Goal: Book appointment/travel/reservation

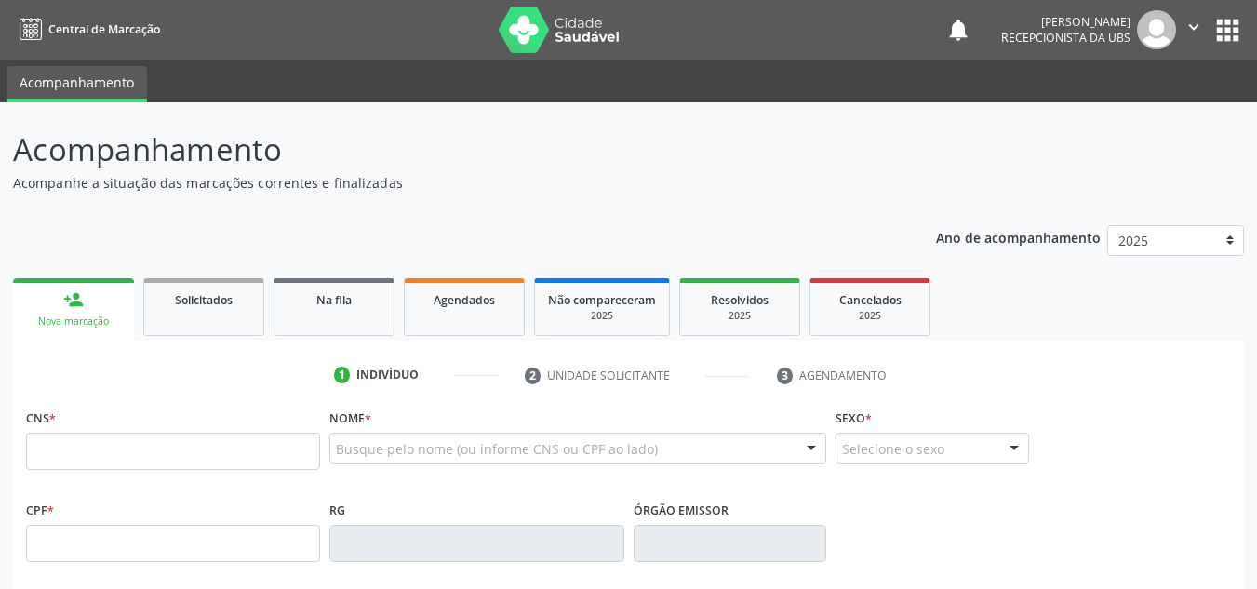
click at [73, 321] on div "Nova marcação" at bounding box center [73, 321] width 95 height 14
click at [50, 451] on input "text" at bounding box center [173, 451] width 294 height 37
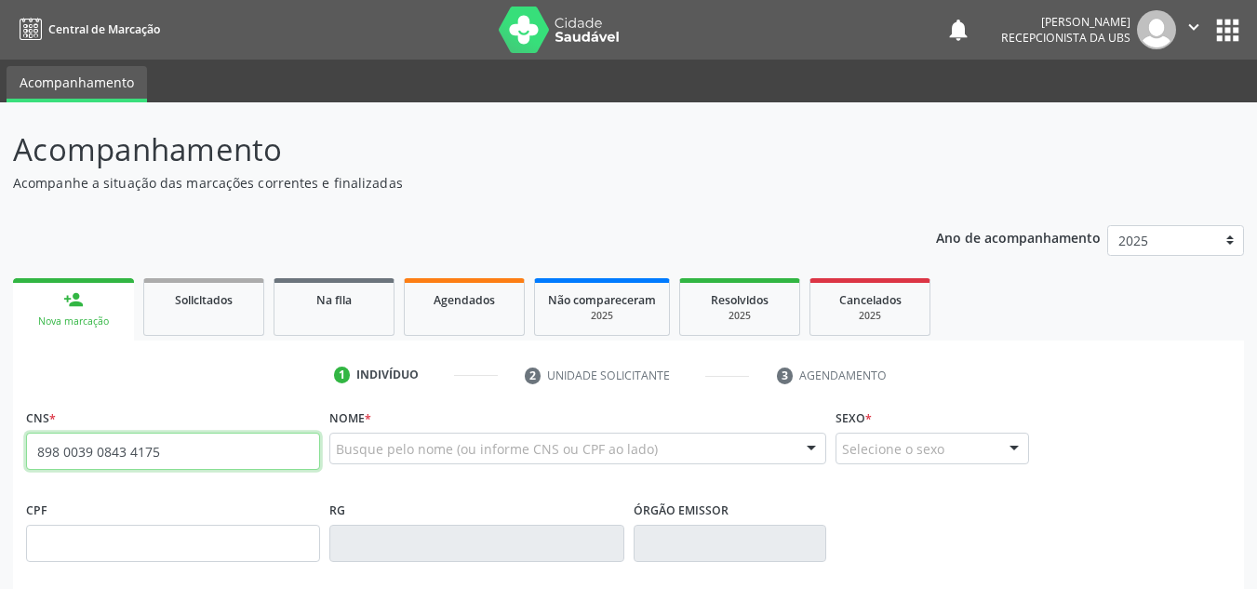
type input "898 0039 0843 4175"
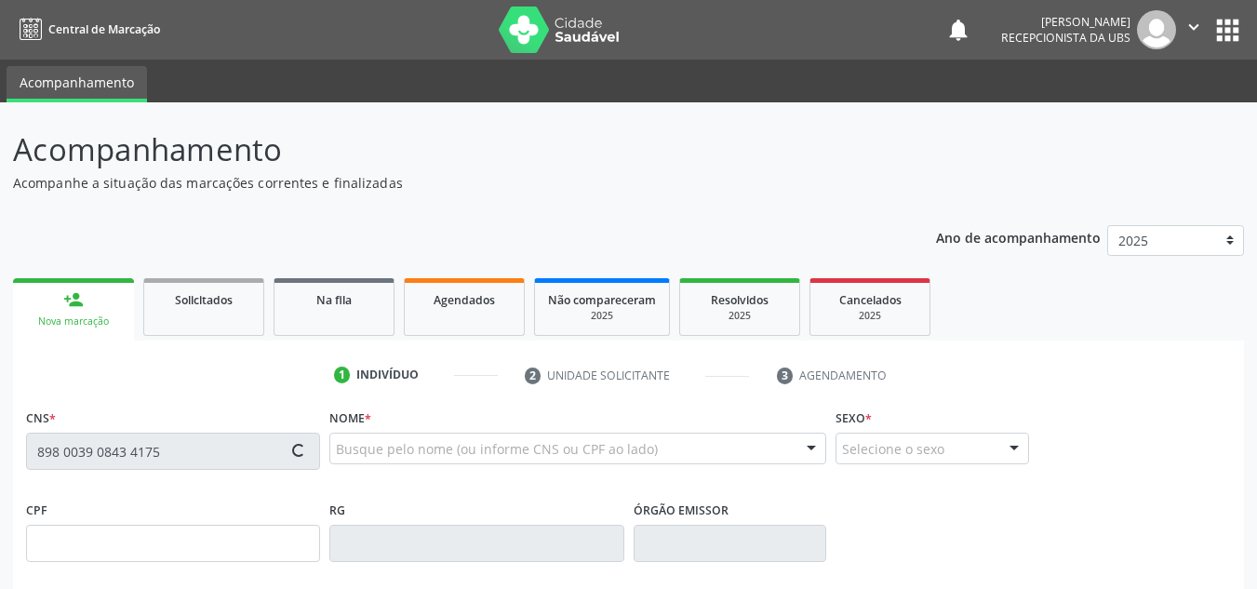
type input "2[DATE]"
type input "[PERSON_NAME]"
type input "[PHONE_NUMBER]"
type input "1284"
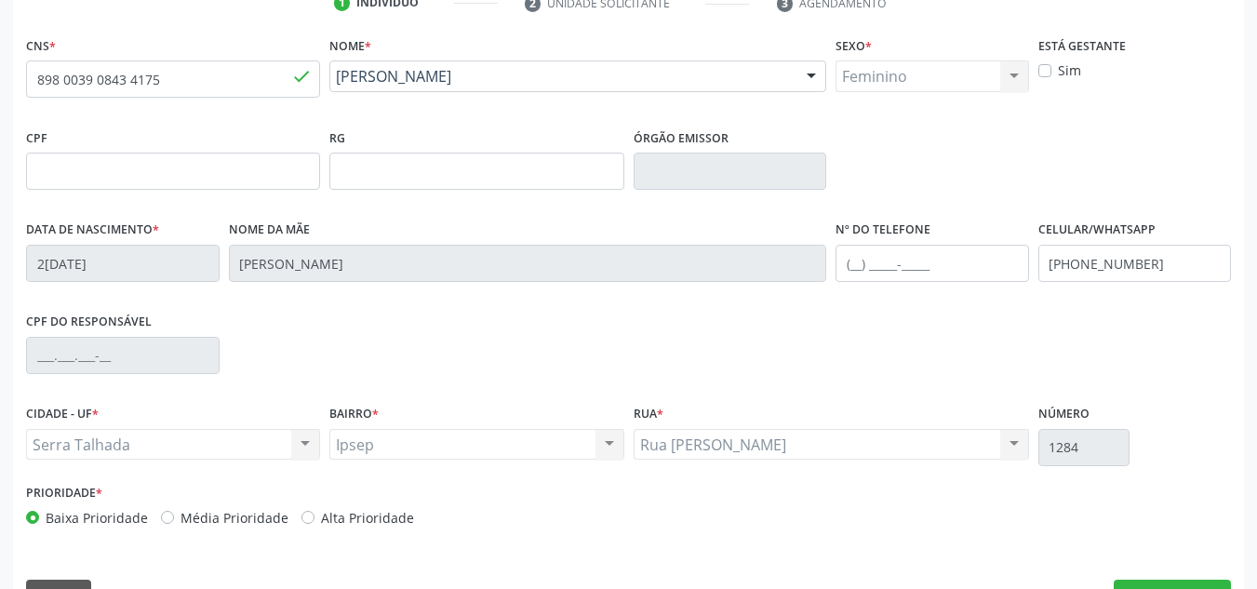
scroll to position [420, 0]
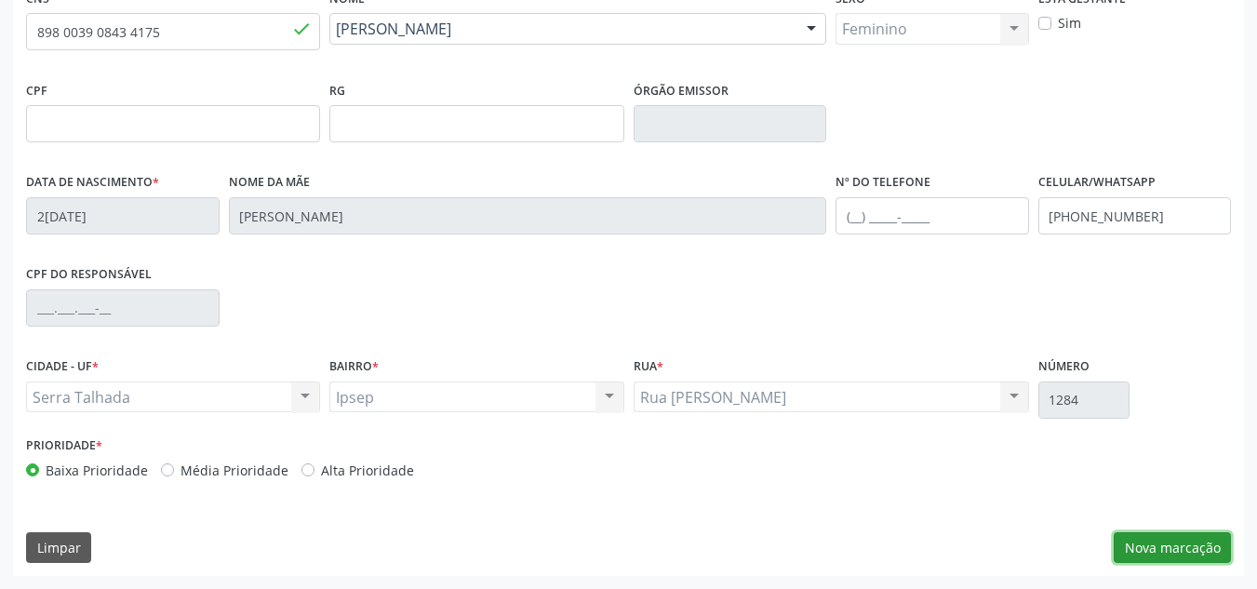
click at [1141, 550] on button "Nova marcação" at bounding box center [1171, 548] width 117 height 32
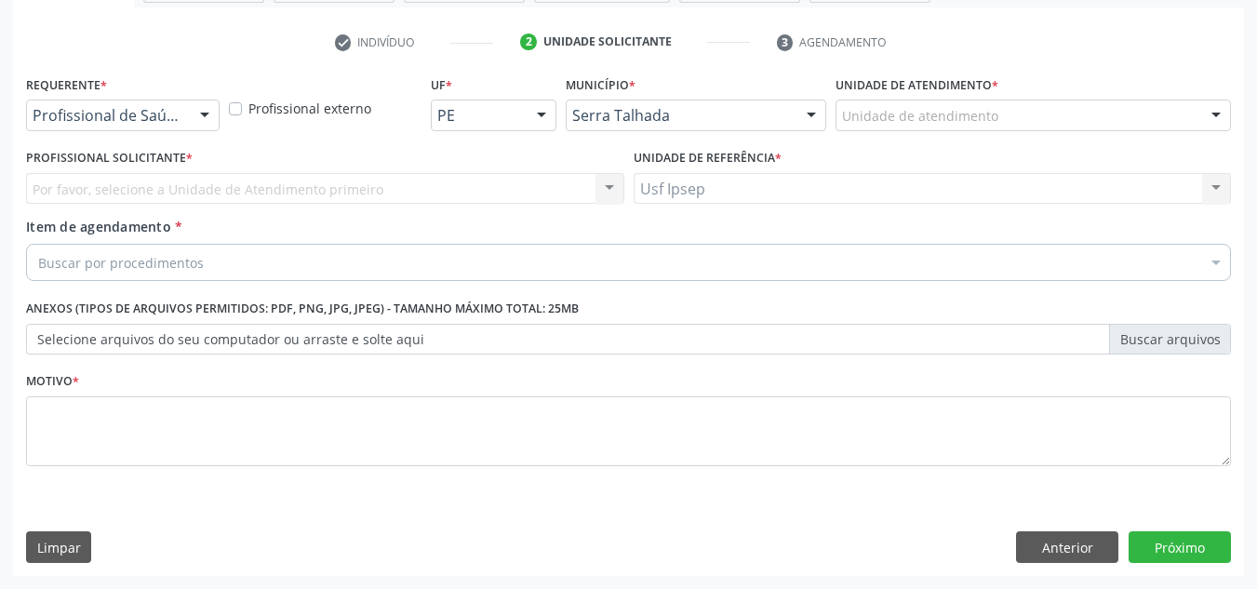
scroll to position [333, 0]
click at [79, 235] on span "Item de agendamento" at bounding box center [98, 227] width 145 height 18
click at [38, 244] on input "Item de agendamento *" at bounding box center [38, 262] width 0 height 37
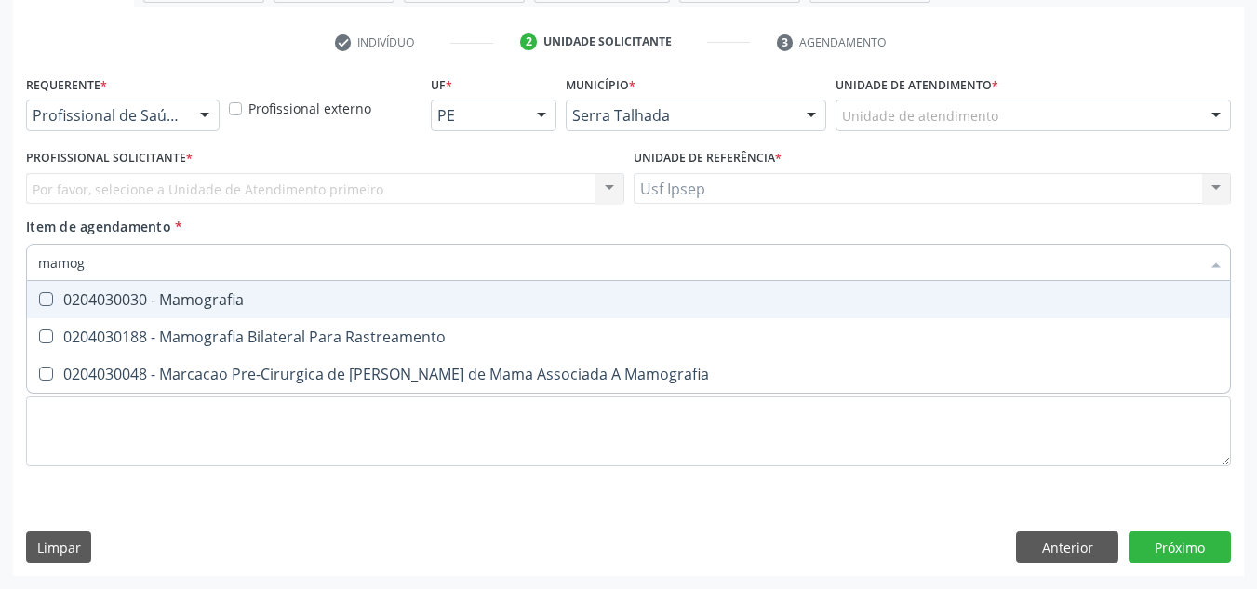
type input "mamo"
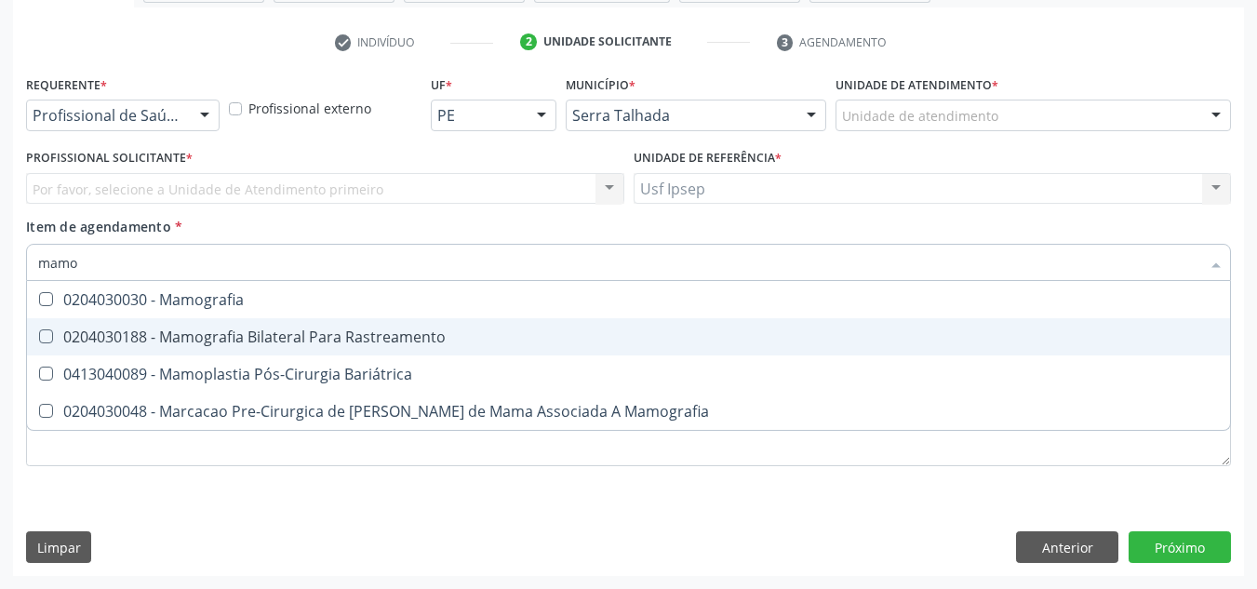
click at [47, 335] on Rastreamento at bounding box center [46, 336] width 14 height 14
click at [39, 335] on Rastreamento "checkbox" at bounding box center [33, 336] width 12 height 12
checkbox Rastreamento "true"
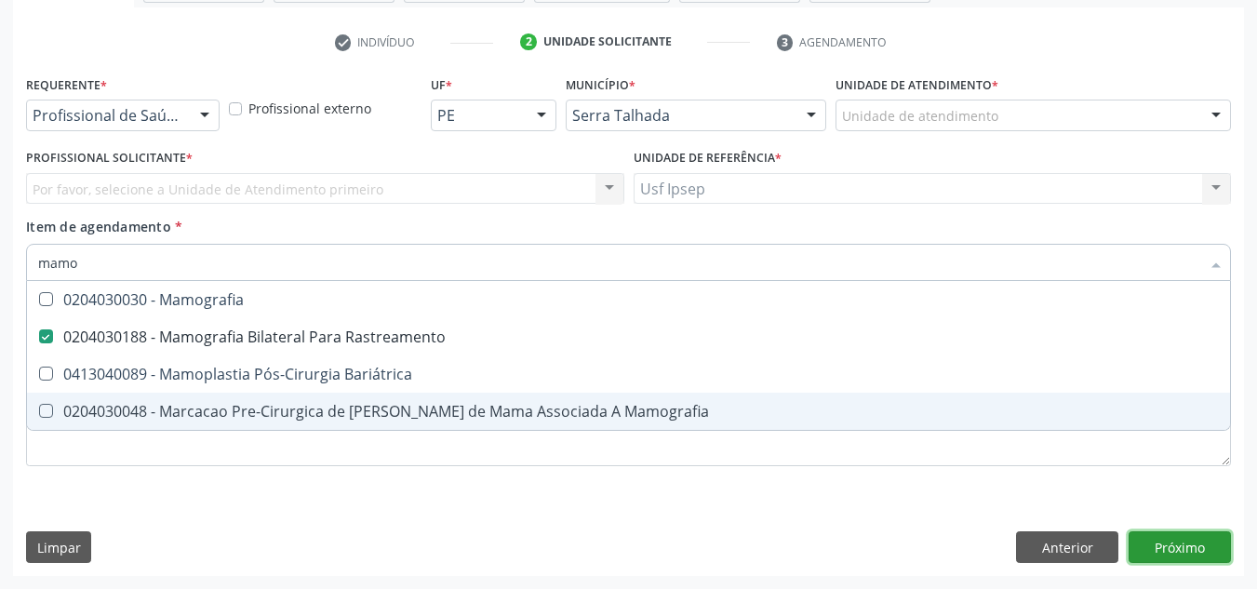
click at [1180, 545] on div "Requerente * Profissional de Saúde Profissional de Saúde Paciente Nenhum result…" at bounding box center [628, 323] width 1231 height 505
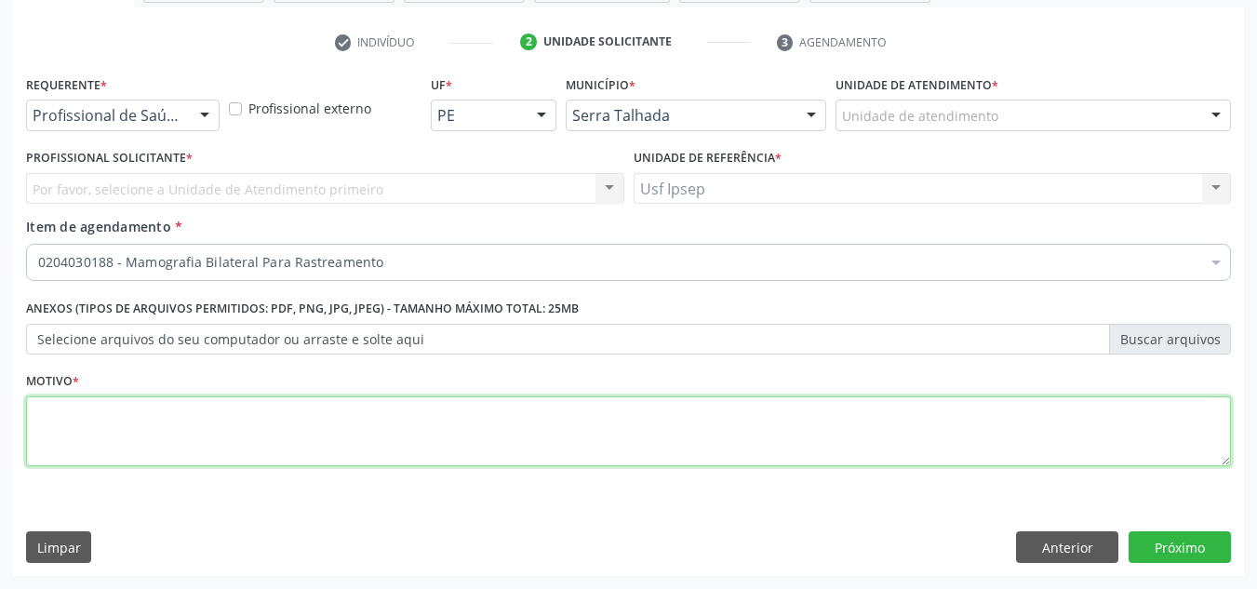
click at [56, 437] on textarea at bounding box center [628, 431] width 1205 height 71
type textarea "1"
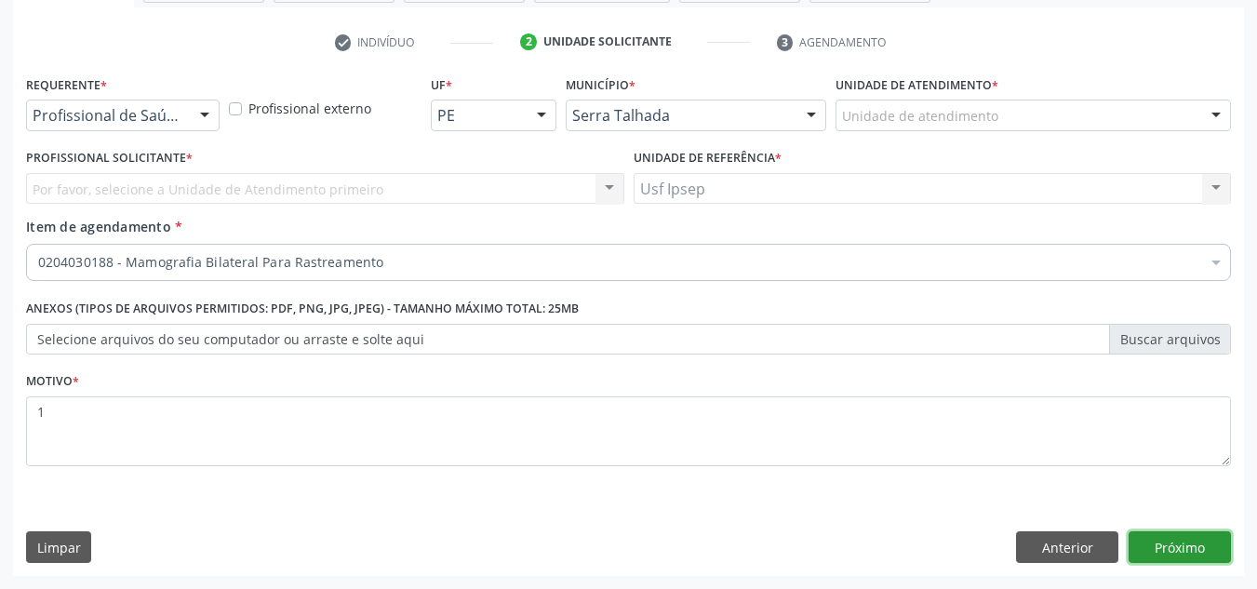
click at [1179, 548] on button "Próximo" at bounding box center [1179, 547] width 102 height 32
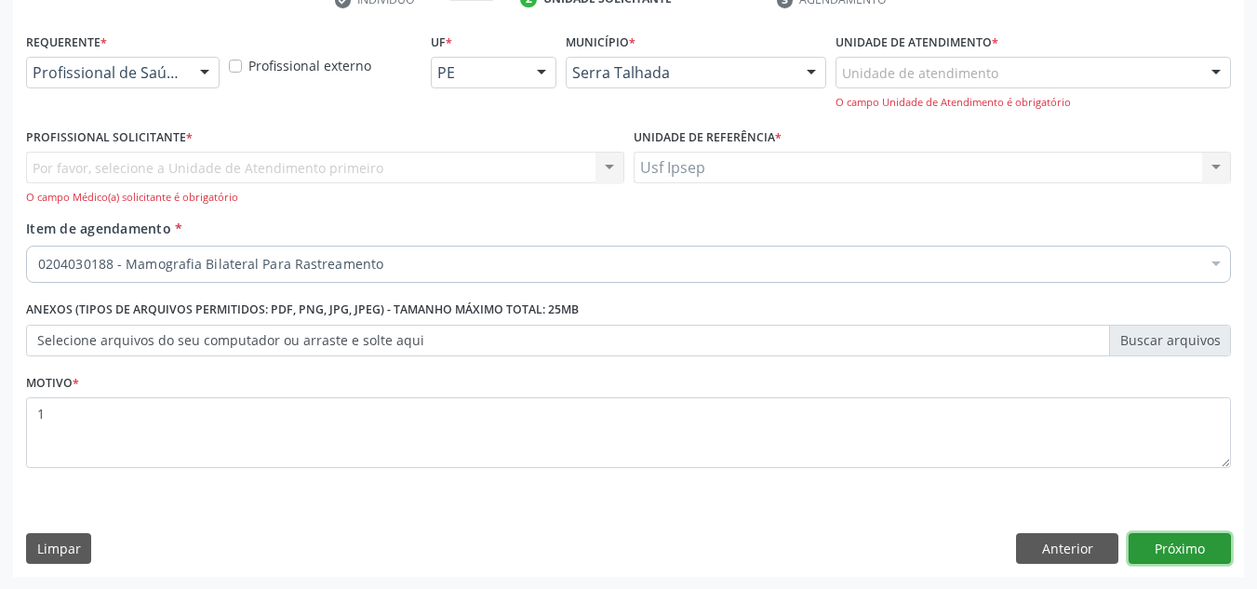
scroll to position [377, 0]
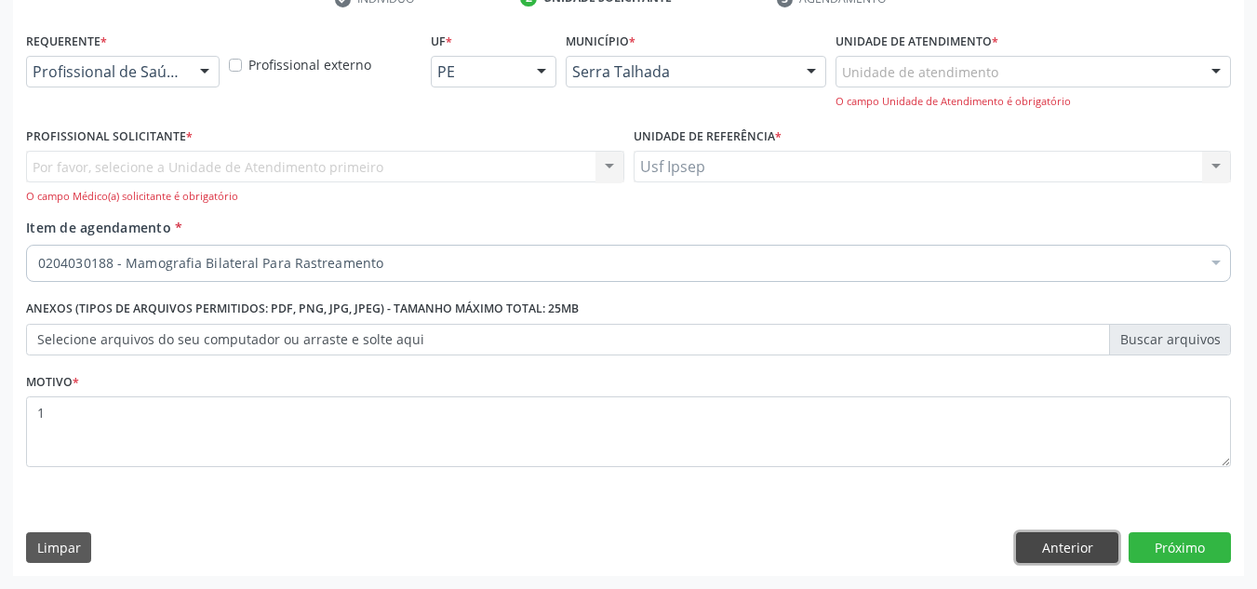
click at [1041, 544] on button "Anterior" at bounding box center [1067, 548] width 102 height 32
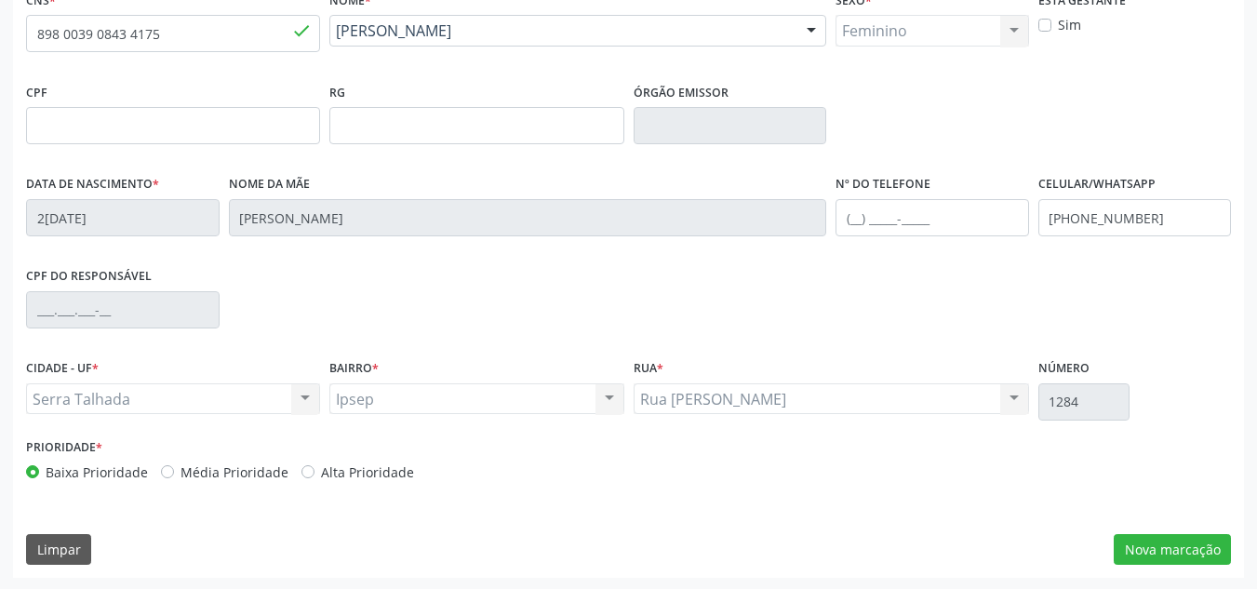
scroll to position [420, 0]
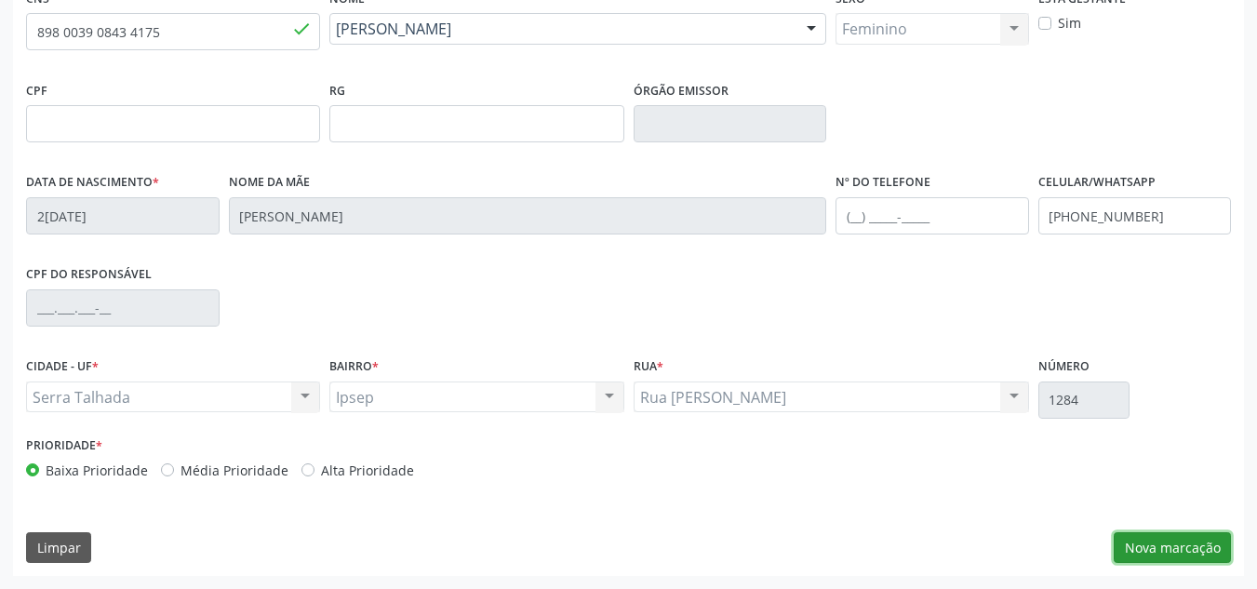
click at [1158, 545] on button "Nova marcação" at bounding box center [1171, 548] width 117 height 32
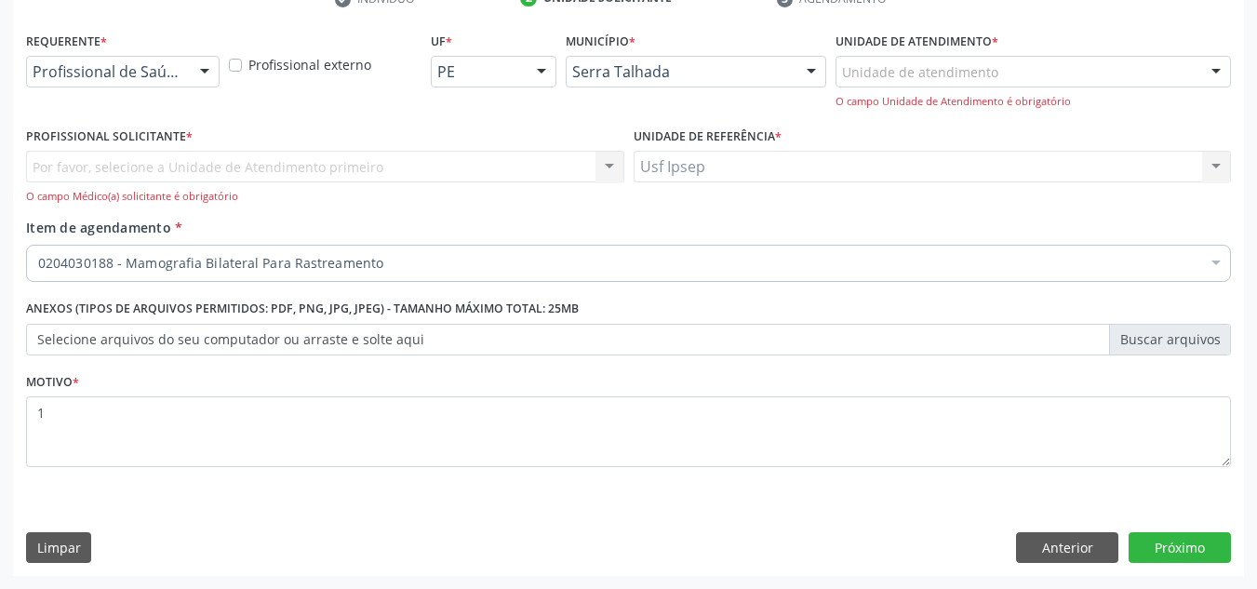
scroll to position [377, 0]
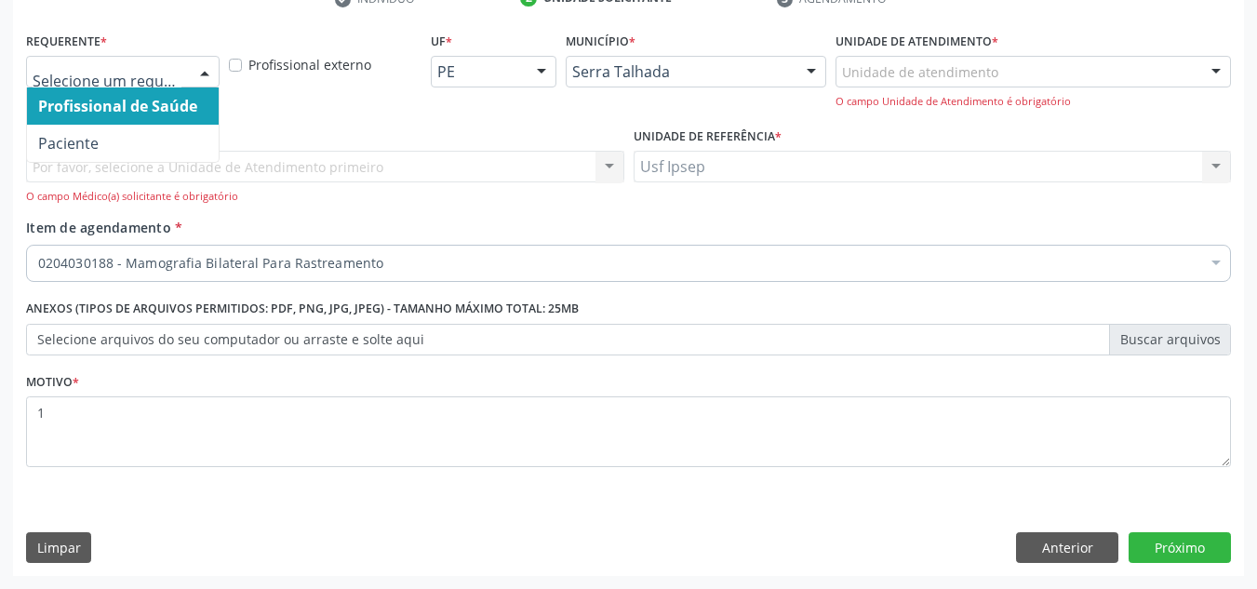
click at [197, 72] on div at bounding box center [205, 73] width 28 height 32
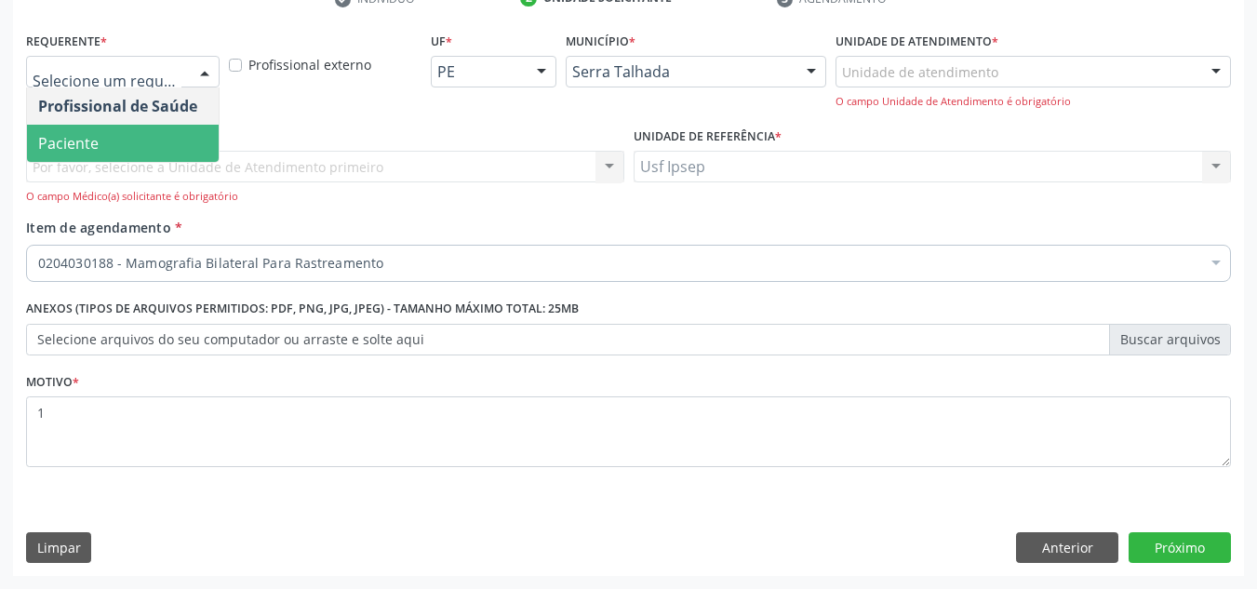
click at [135, 164] on div "Por favor, selecione a Unidade de Atendimento primeiro Nenhum resultado encontr…" at bounding box center [325, 177] width 598 height 53
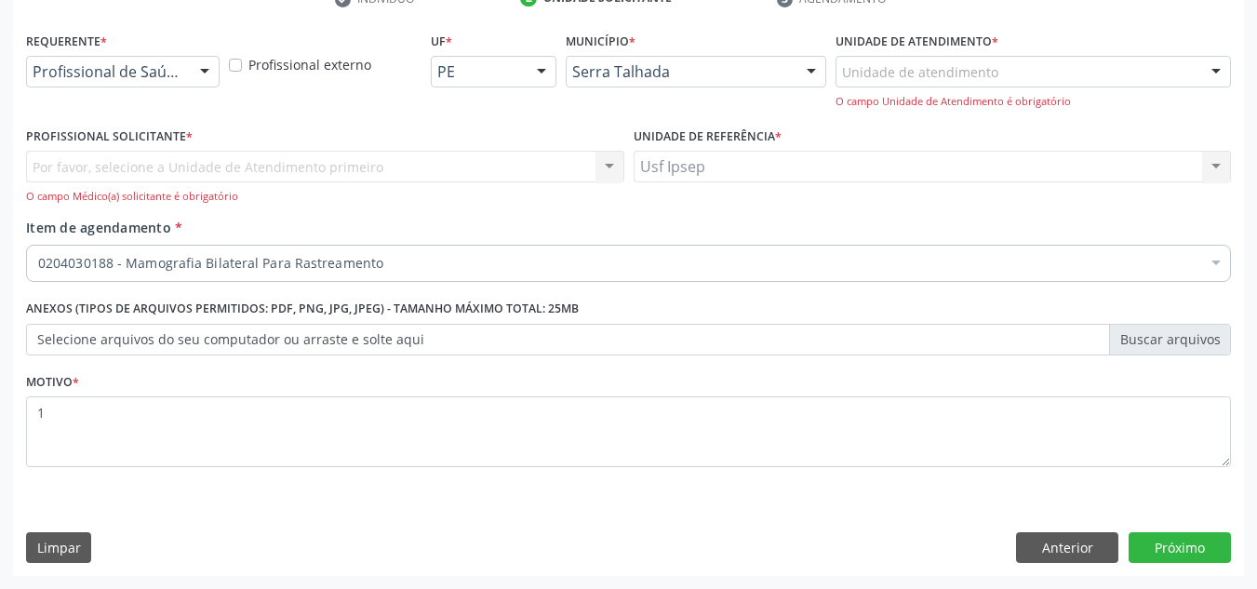
click at [186, 69] on div "Profissional de Saúde" at bounding box center [122, 72] width 193 height 32
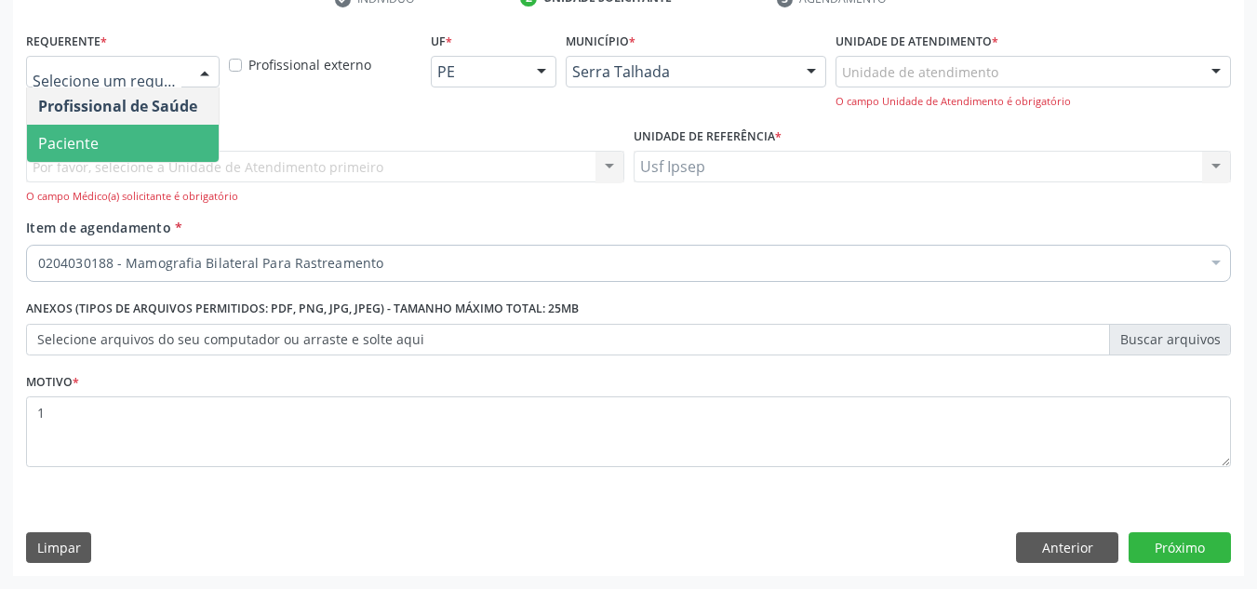
drag, startPoint x: 147, startPoint y: 144, endPoint x: 177, endPoint y: 137, distance: 30.7
click at [177, 137] on span "Paciente" at bounding box center [123, 143] width 192 height 37
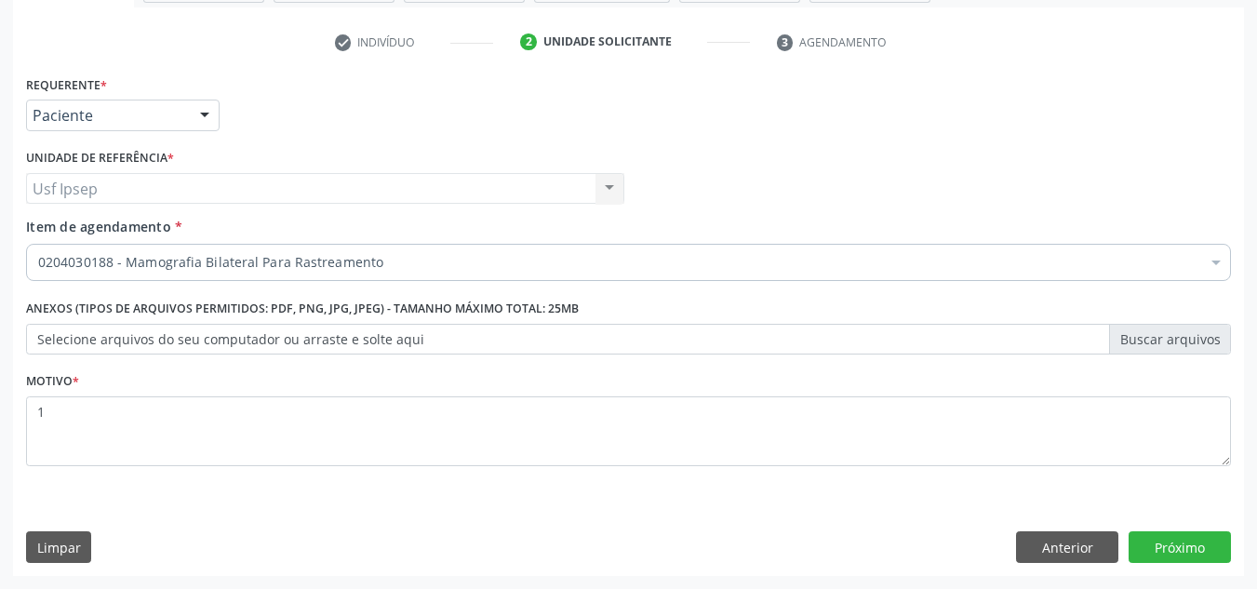
scroll to position [333, 0]
click at [1188, 550] on button "Próximo" at bounding box center [1179, 547] width 102 height 32
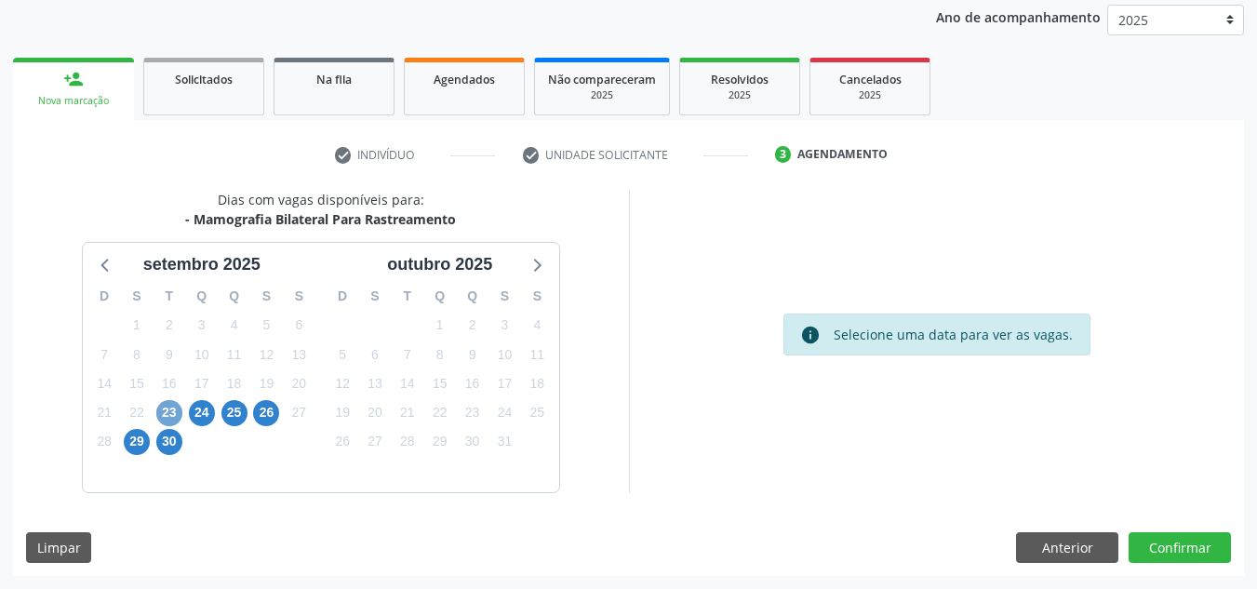
click at [160, 416] on span "23" at bounding box center [169, 413] width 26 height 26
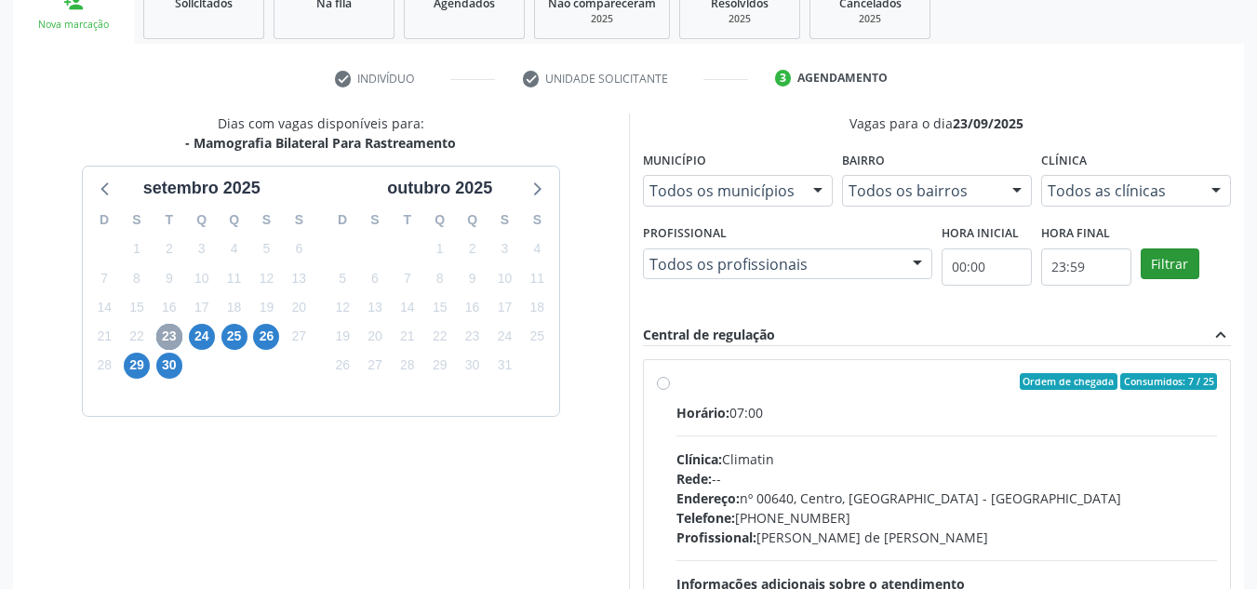
scroll to position [406, 0]
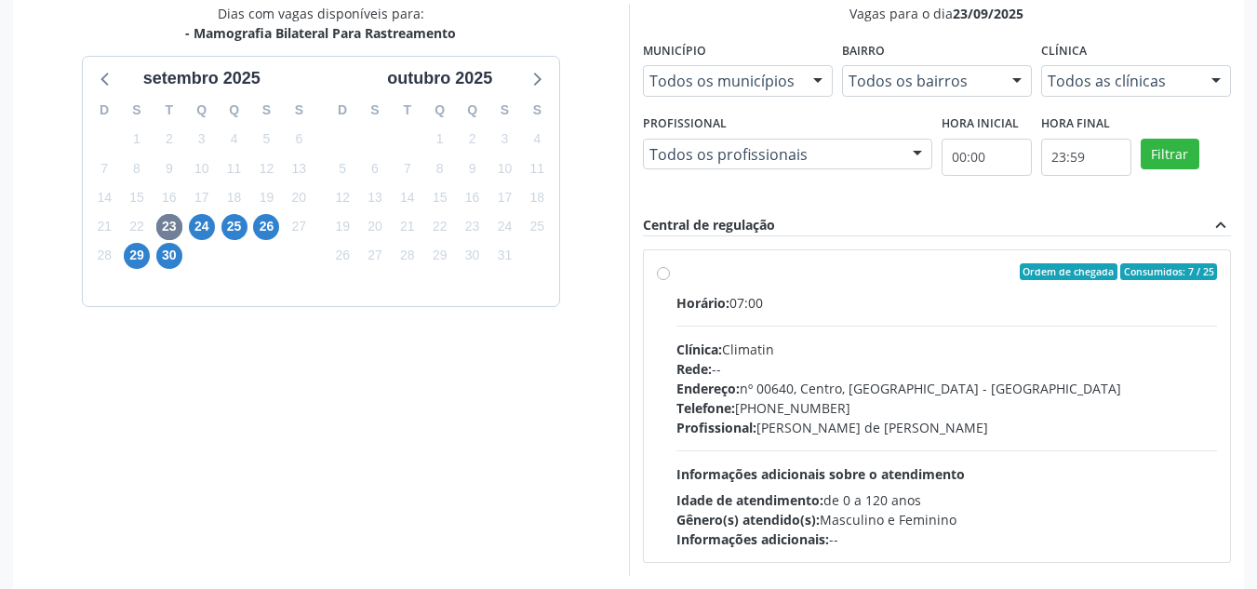
click at [676, 273] on label "Ordem de chegada Consumidos: 7 / 25 Horário: 07:00 Clínica: Climatin Rede: -- E…" at bounding box center [946, 406] width 541 height 286
click at [659, 273] on input "Ordem de chegada Consumidos: 7 / 25 Horário: 07:00 Clínica: Climatin Rede: -- E…" at bounding box center [663, 271] width 13 height 17
radio input "true"
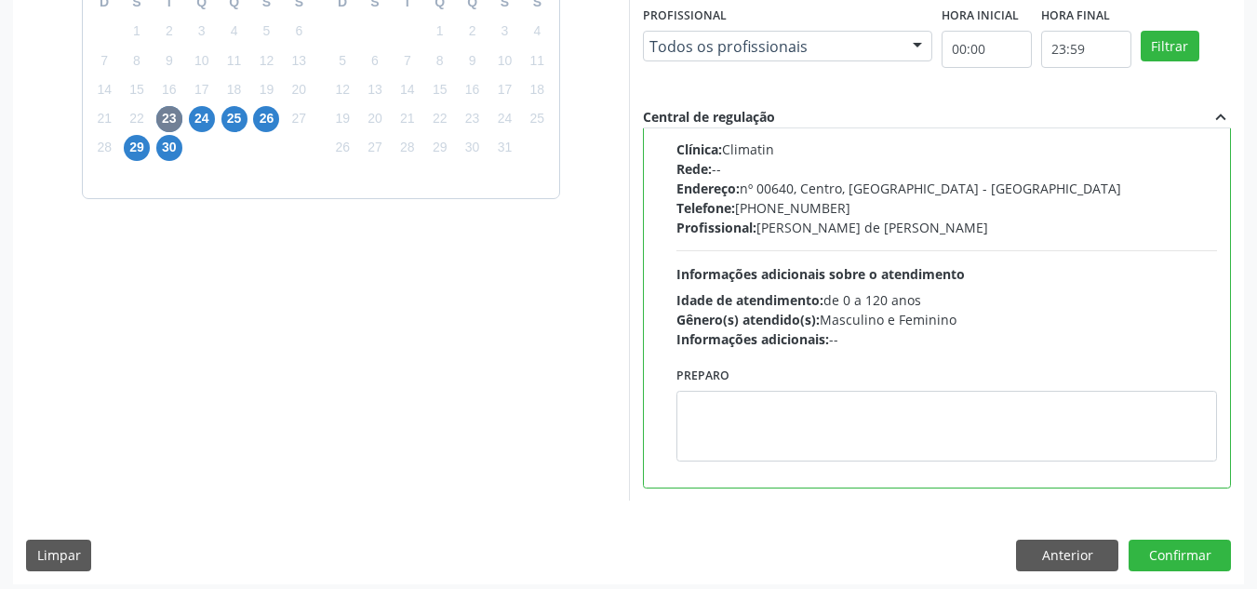
scroll to position [523, 0]
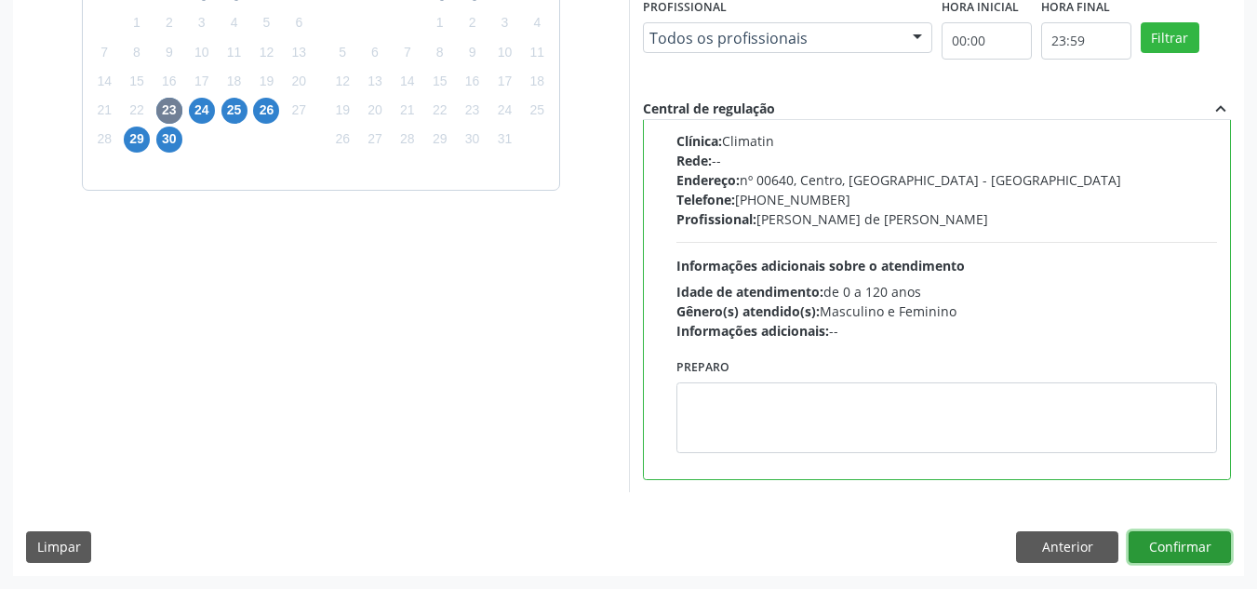
click at [1164, 549] on button "Confirmar" at bounding box center [1179, 547] width 102 height 32
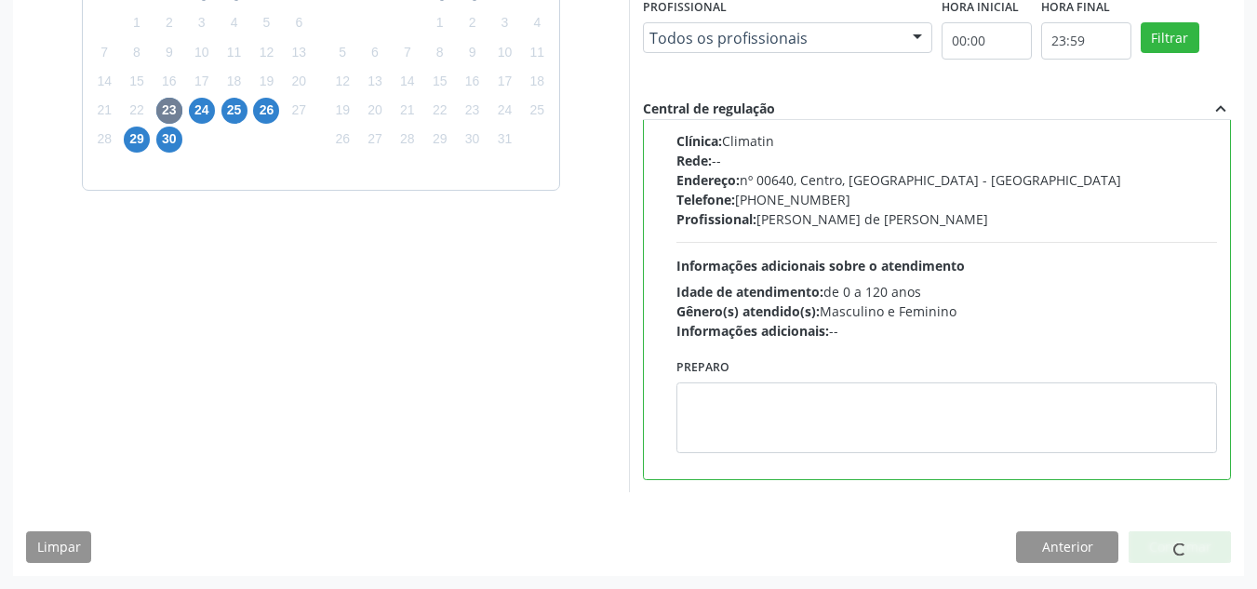
scroll to position [25, 0]
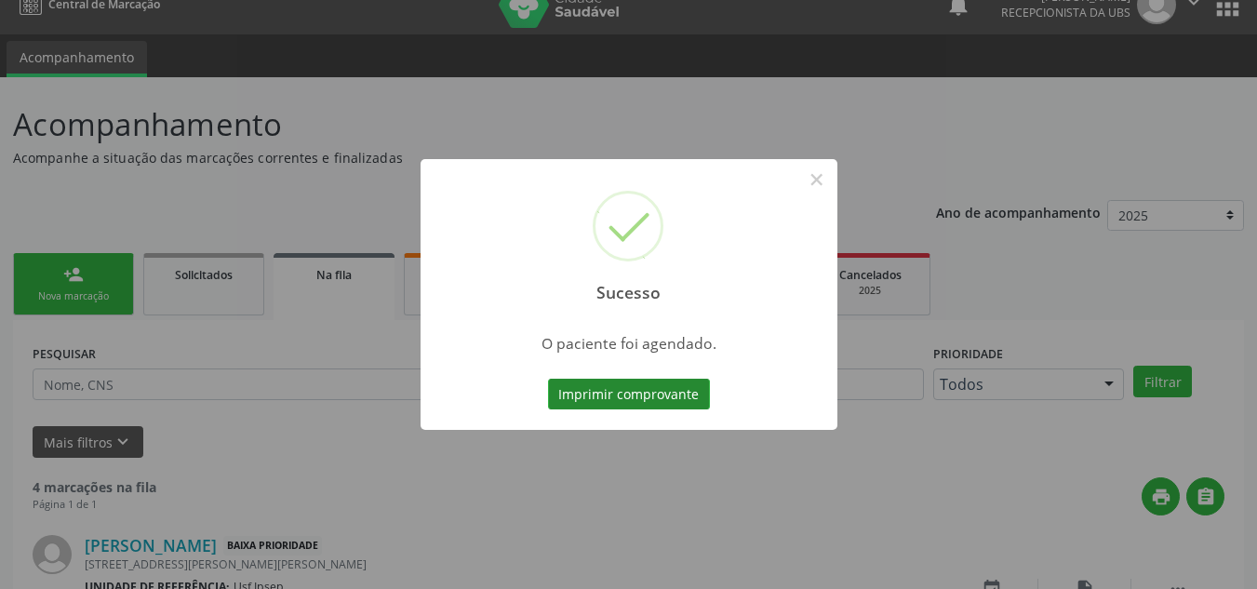
click at [597, 395] on button "Imprimir comprovante" at bounding box center [629, 395] width 162 height 32
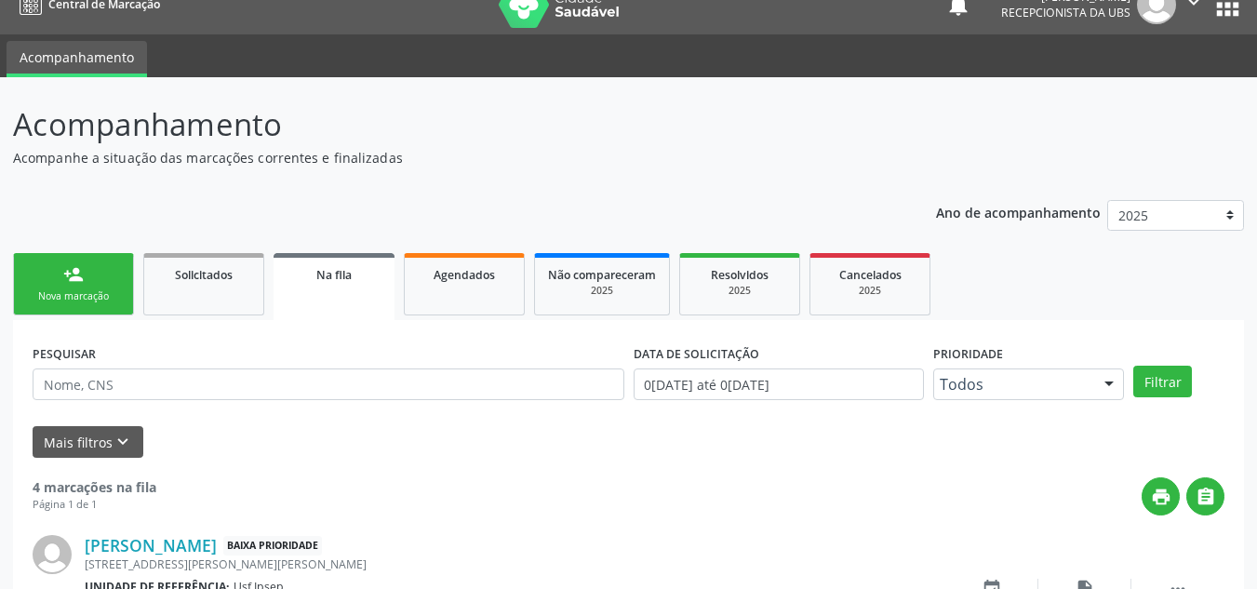
drag, startPoint x: 79, startPoint y: 295, endPoint x: 70, endPoint y: 303, distance: 12.5
click at [79, 295] on div "Nova marcação" at bounding box center [73, 296] width 93 height 14
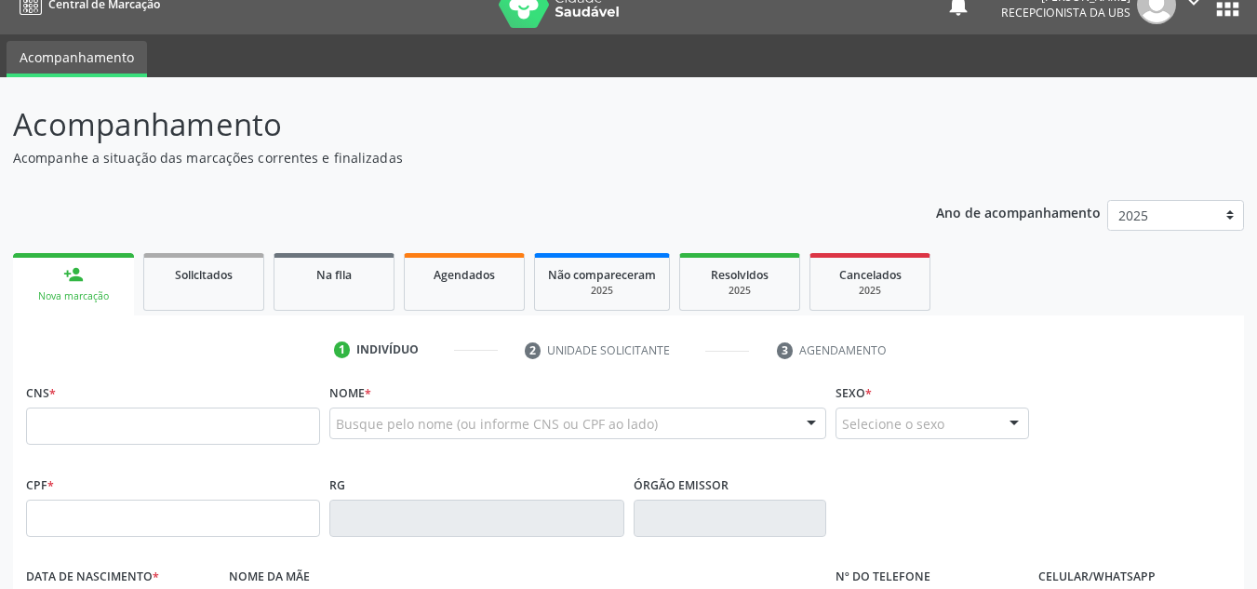
click at [70, 296] on div "Nova marcação" at bounding box center [73, 296] width 95 height 14
click at [39, 421] on input "text" at bounding box center [173, 425] width 294 height 37
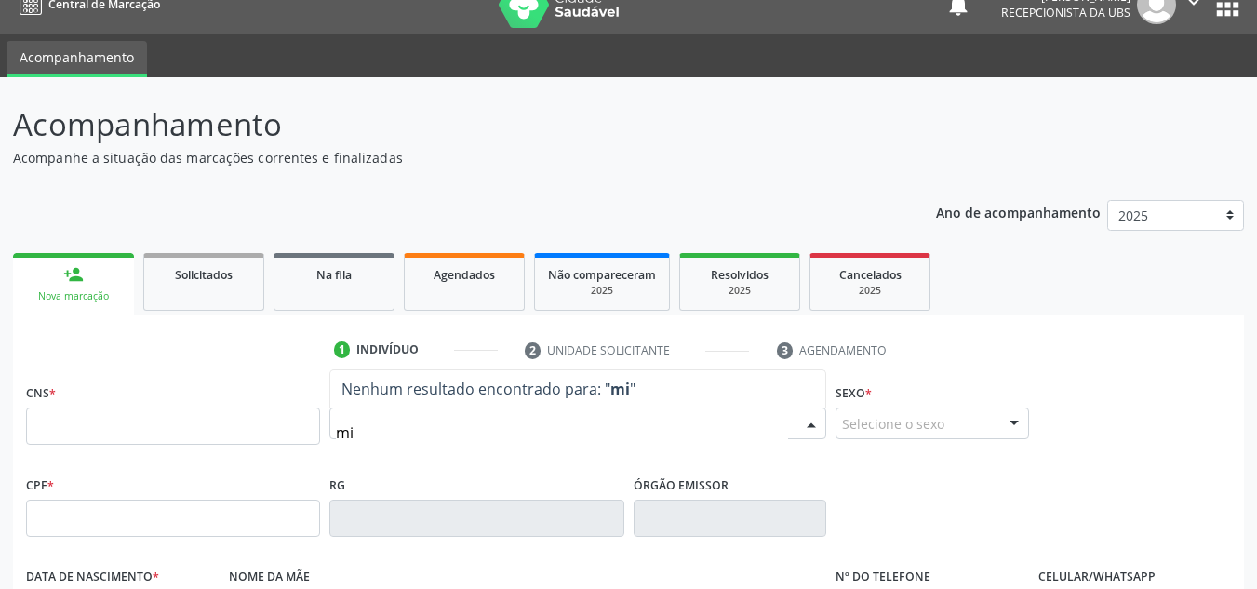
type input "m"
type input "mileide"
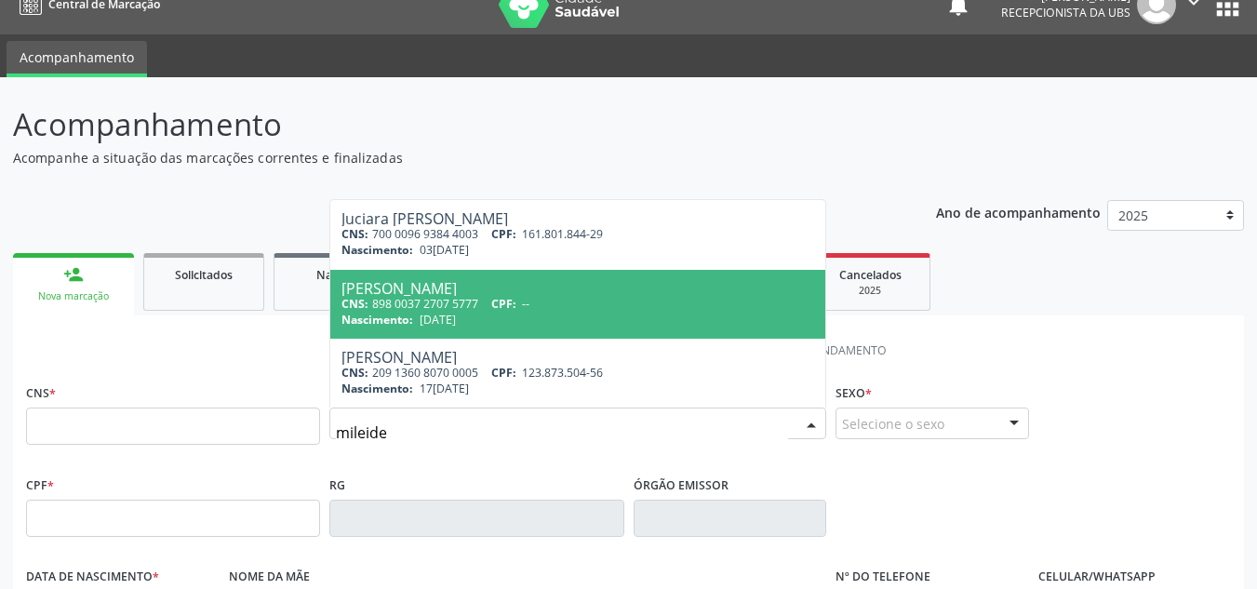
click at [375, 279] on span "[PERSON_NAME] Melo CNS: 898 0037 2707 5777 CPF: -- Nascimento: 22[DATE]" at bounding box center [577, 304] width 495 height 69
type input "898 0037 2707 5777"
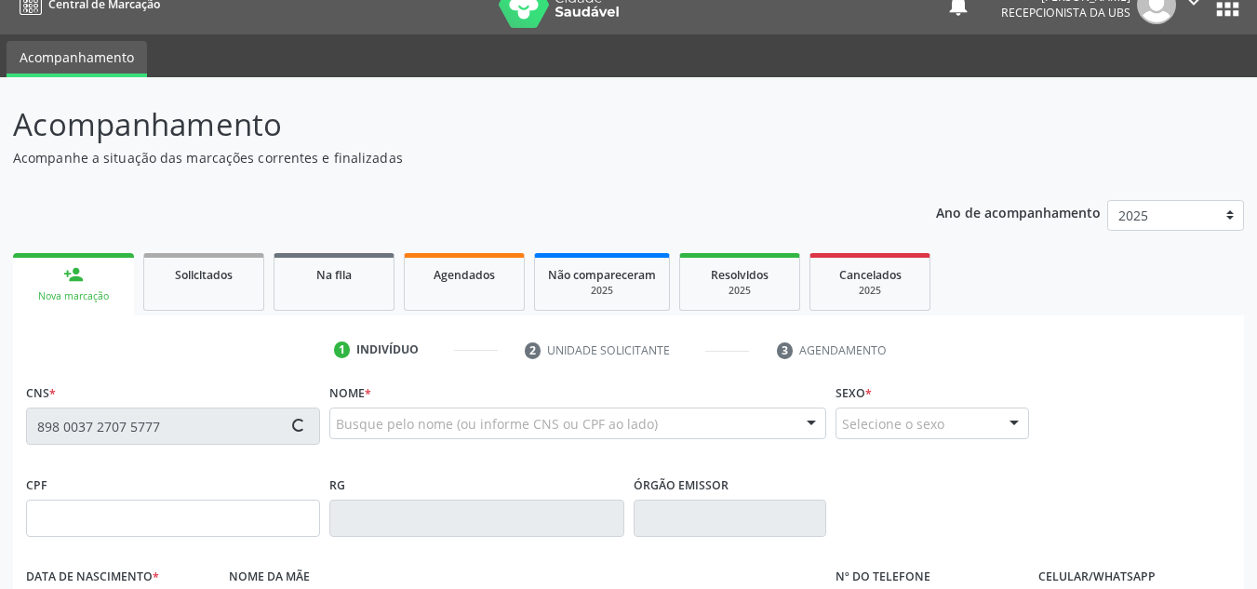
type input "[DATE]"
type input "[PERSON_NAME]"
type input "[PHONE_NUMBER]"
type input "930"
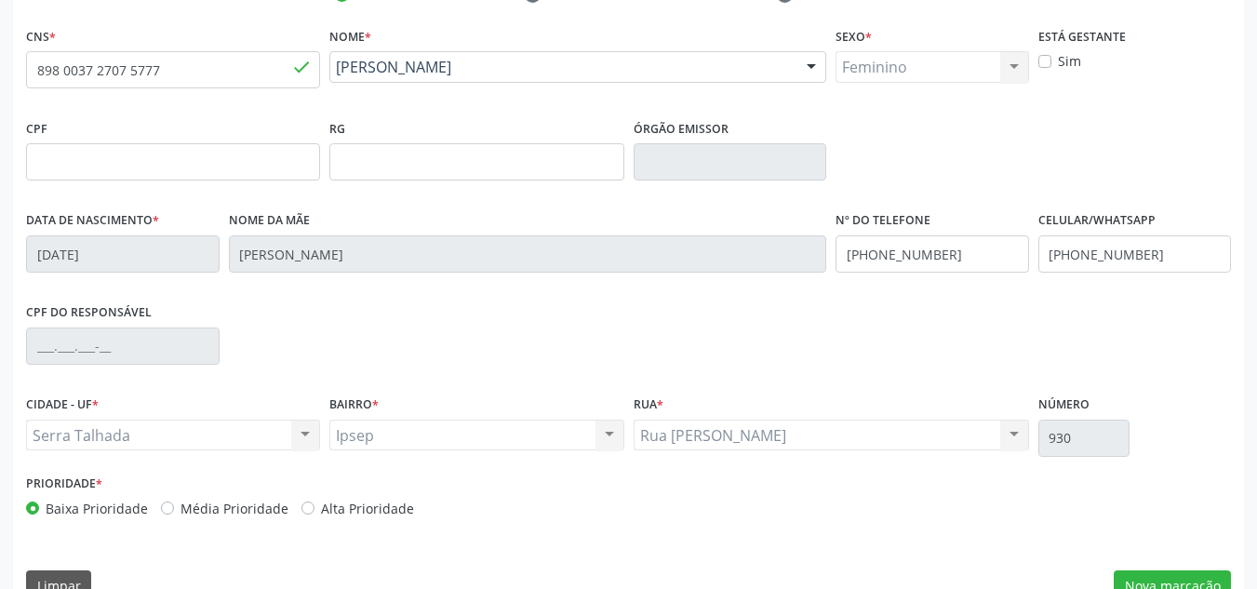
scroll to position [420, 0]
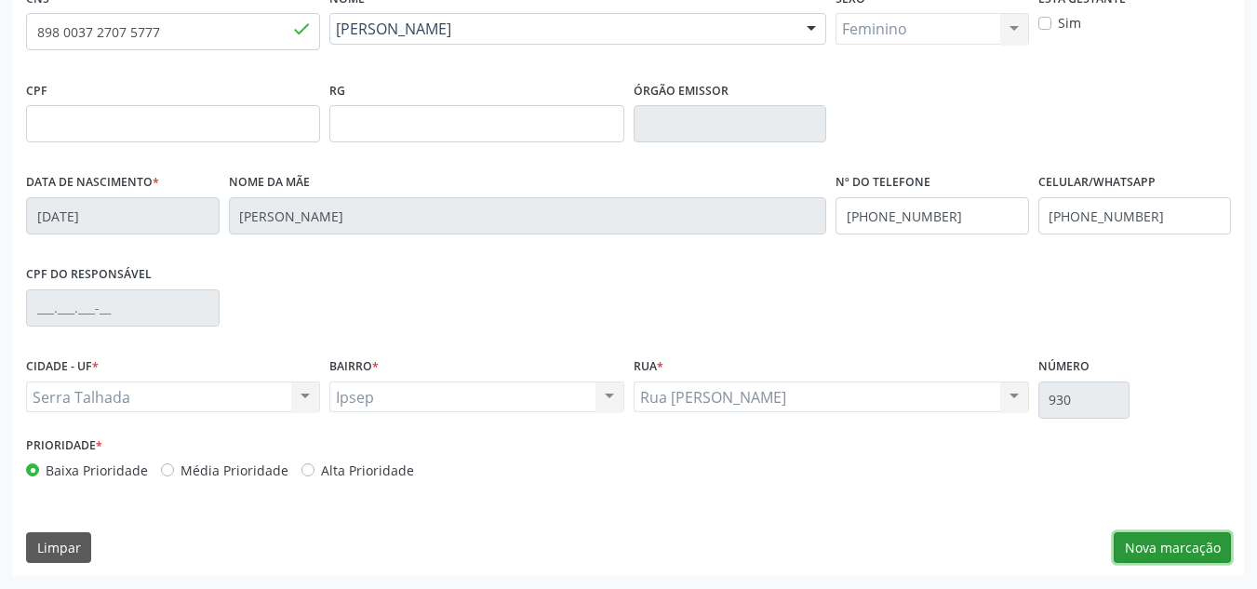
click at [1149, 553] on button "Nova marcação" at bounding box center [1171, 548] width 117 height 32
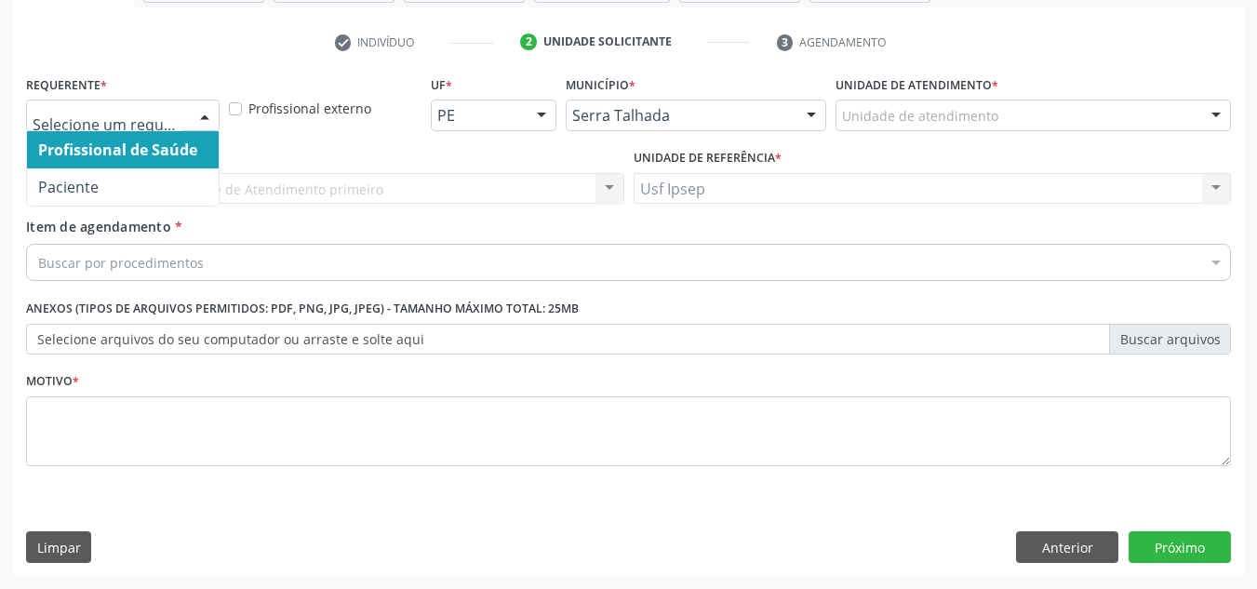
click at [205, 118] on div at bounding box center [205, 116] width 28 height 32
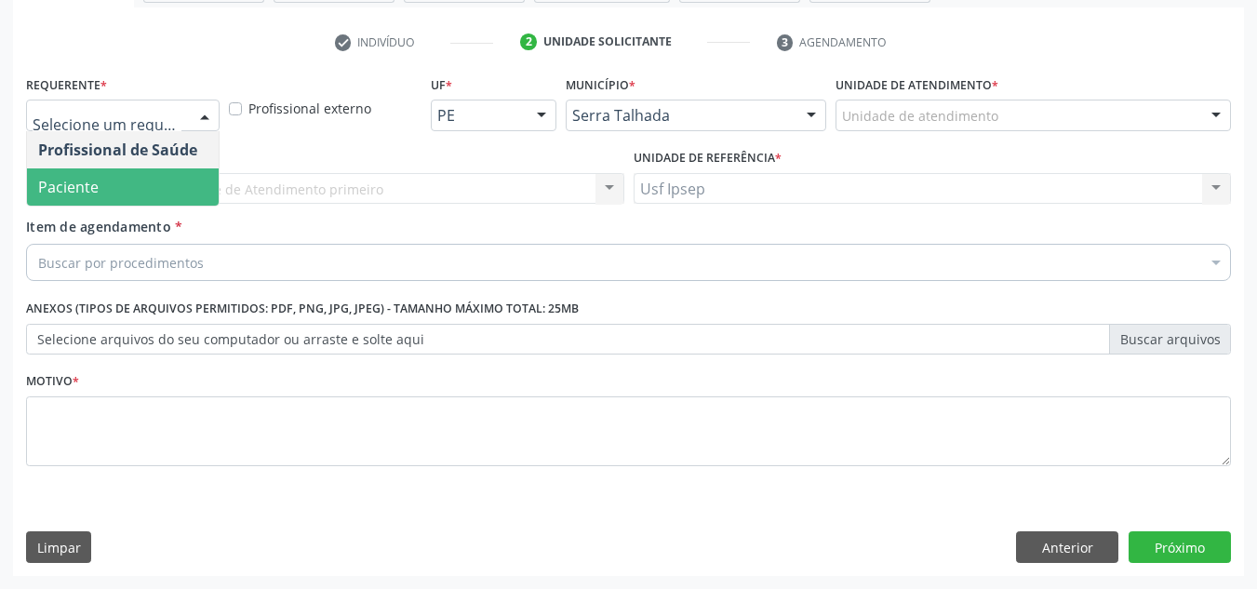
click at [130, 182] on span "Paciente" at bounding box center [123, 186] width 192 height 37
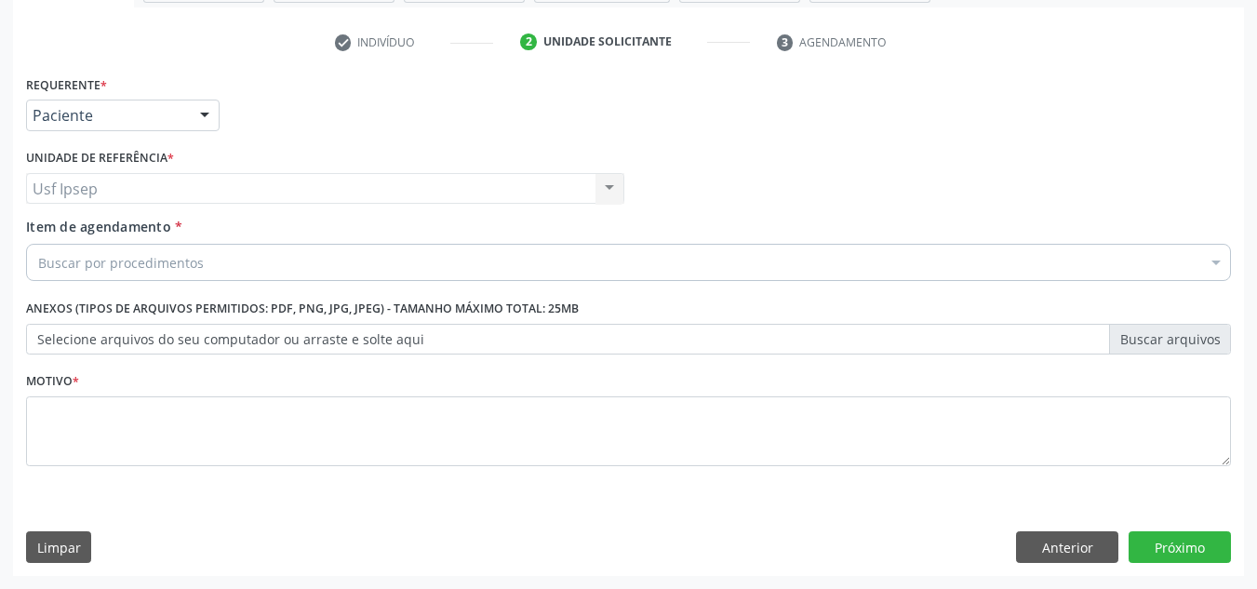
click at [88, 220] on span "Item de agendamento" at bounding box center [98, 227] width 145 height 18
click at [38, 244] on input "Item de agendamento *" at bounding box center [38, 262] width 0 height 37
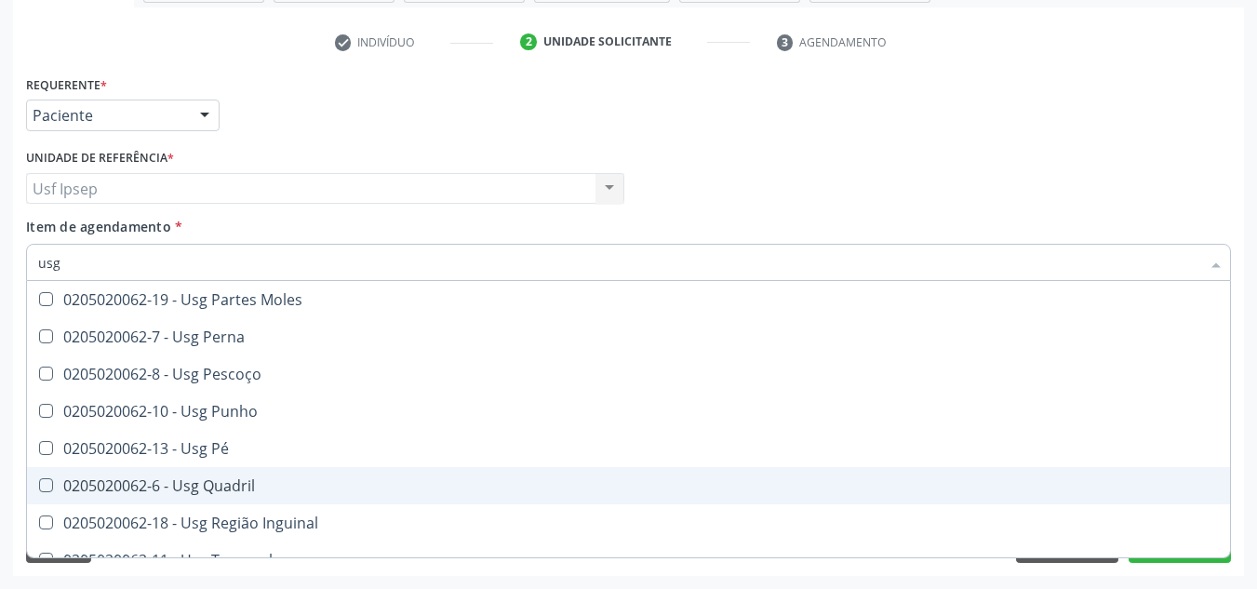
scroll to position [431, 0]
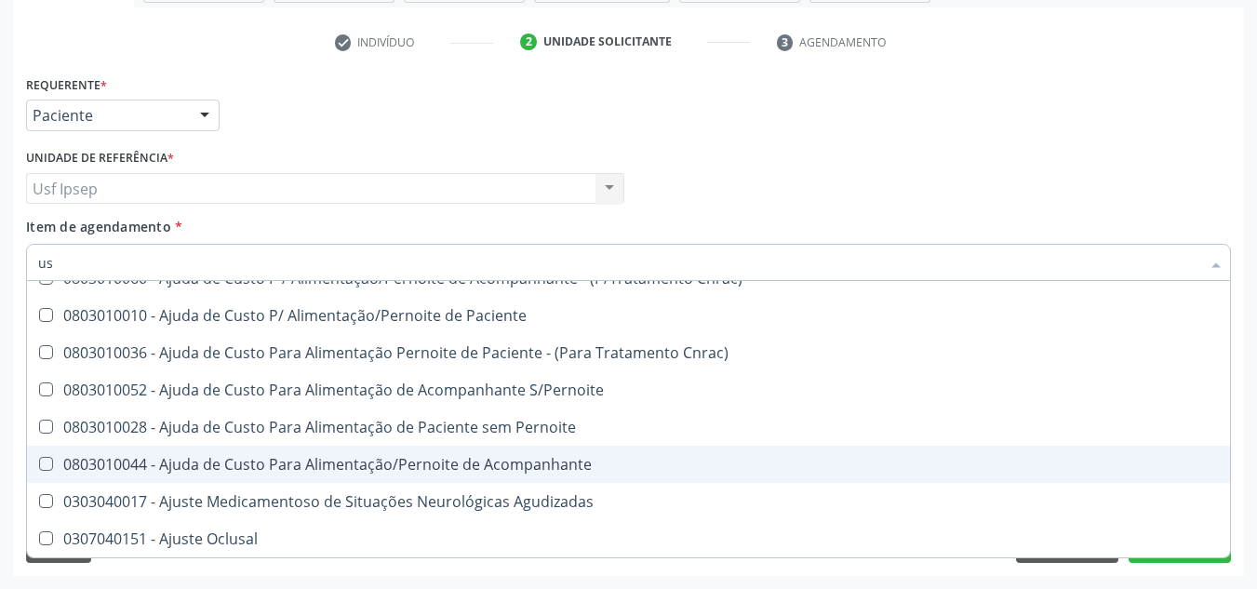
type input "u"
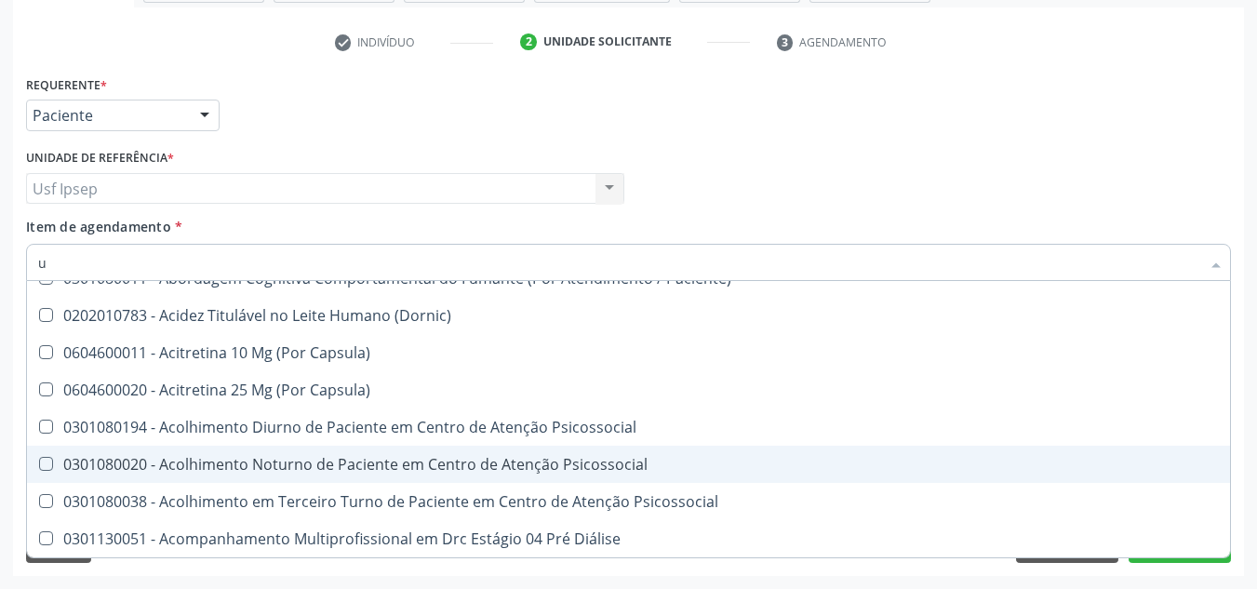
scroll to position [152, 0]
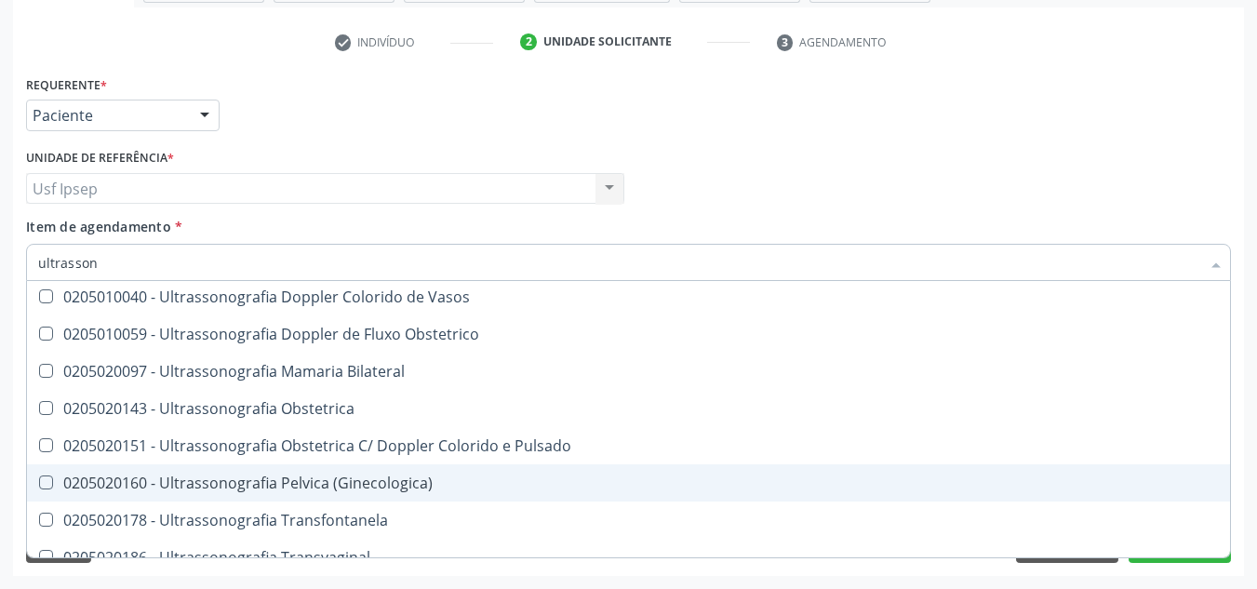
type input "ultrasson"
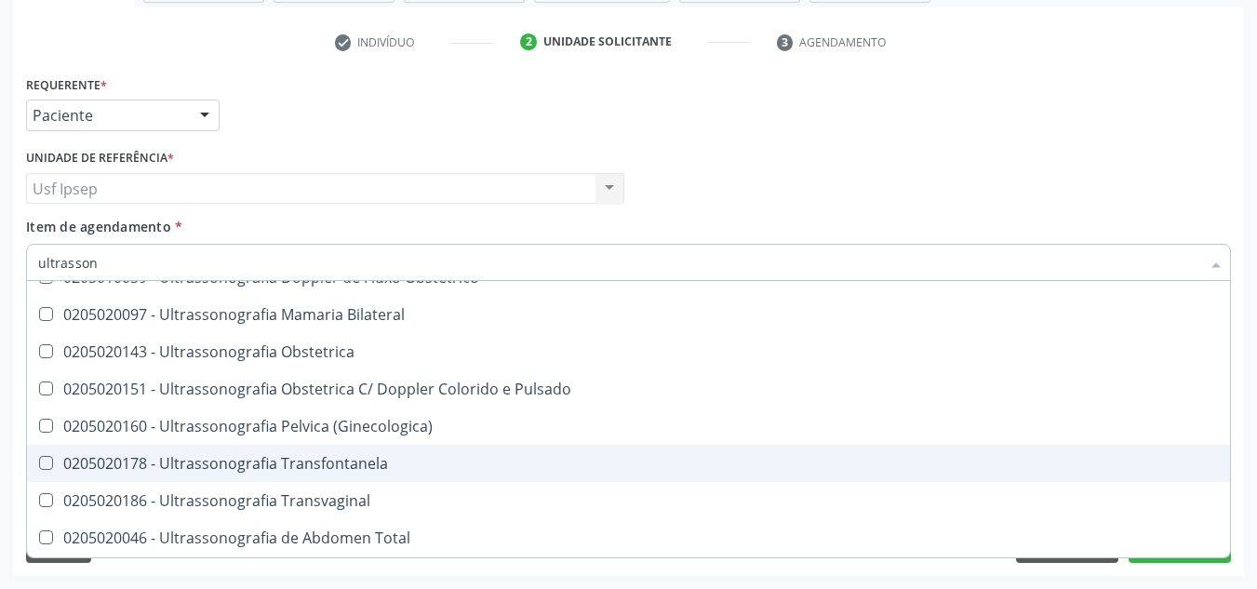
scroll to position [245, 0]
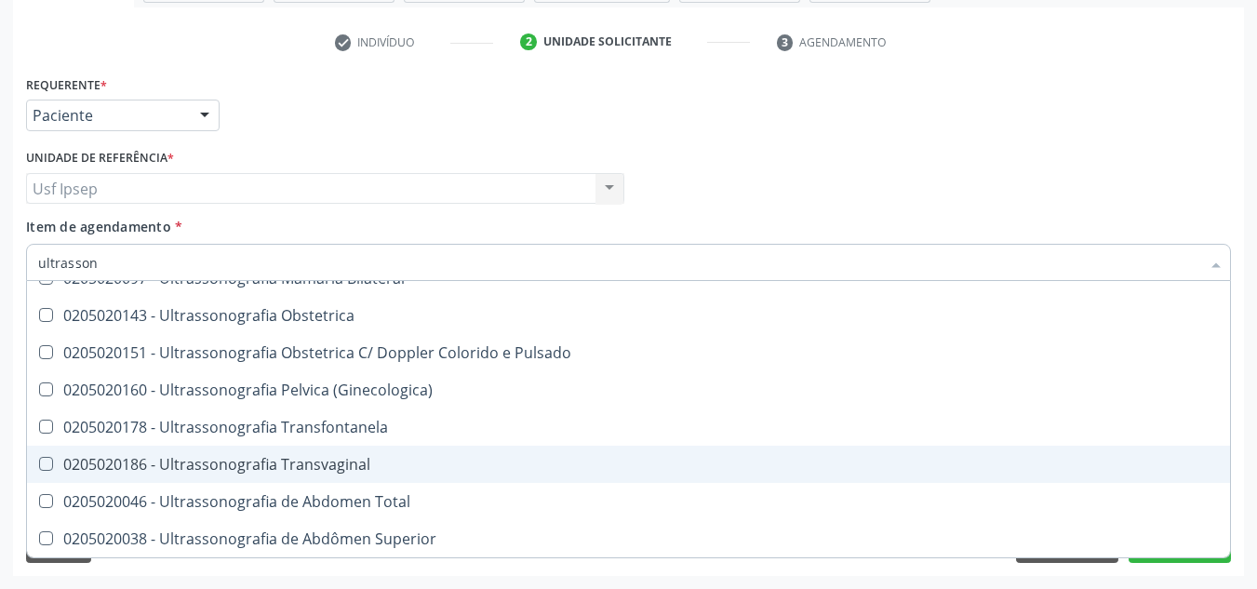
click at [41, 461] on Transvaginal at bounding box center [46, 464] width 14 height 14
click at [39, 461] on Transvaginal "checkbox" at bounding box center [33, 464] width 12 height 12
checkbox Transvaginal "true"
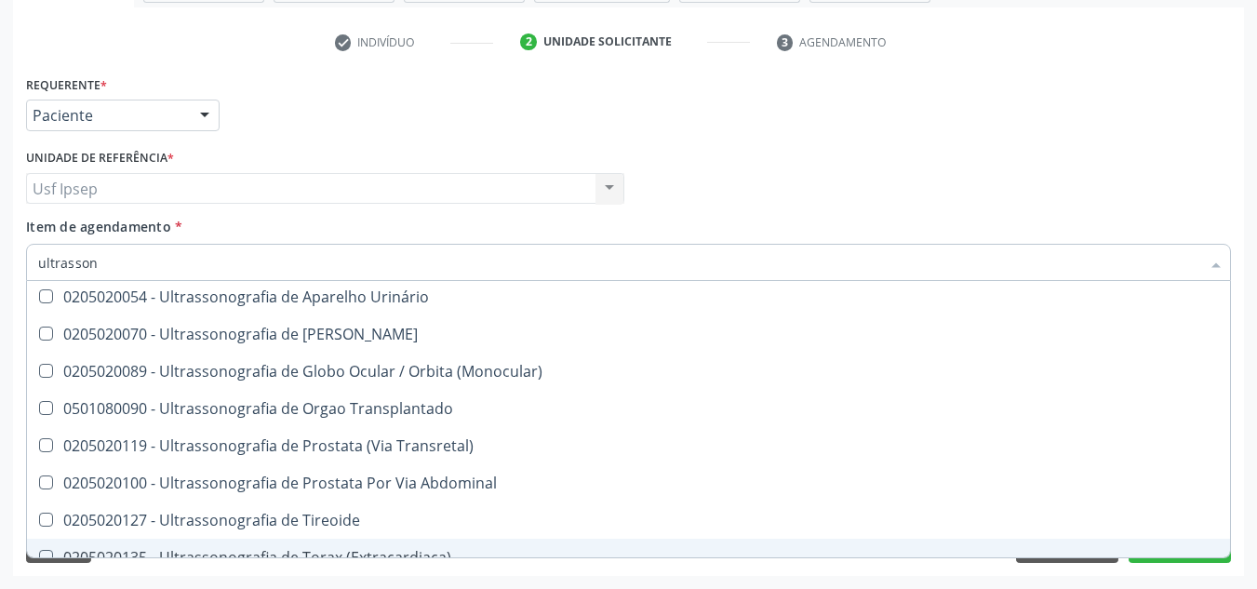
scroll to position [542, 0]
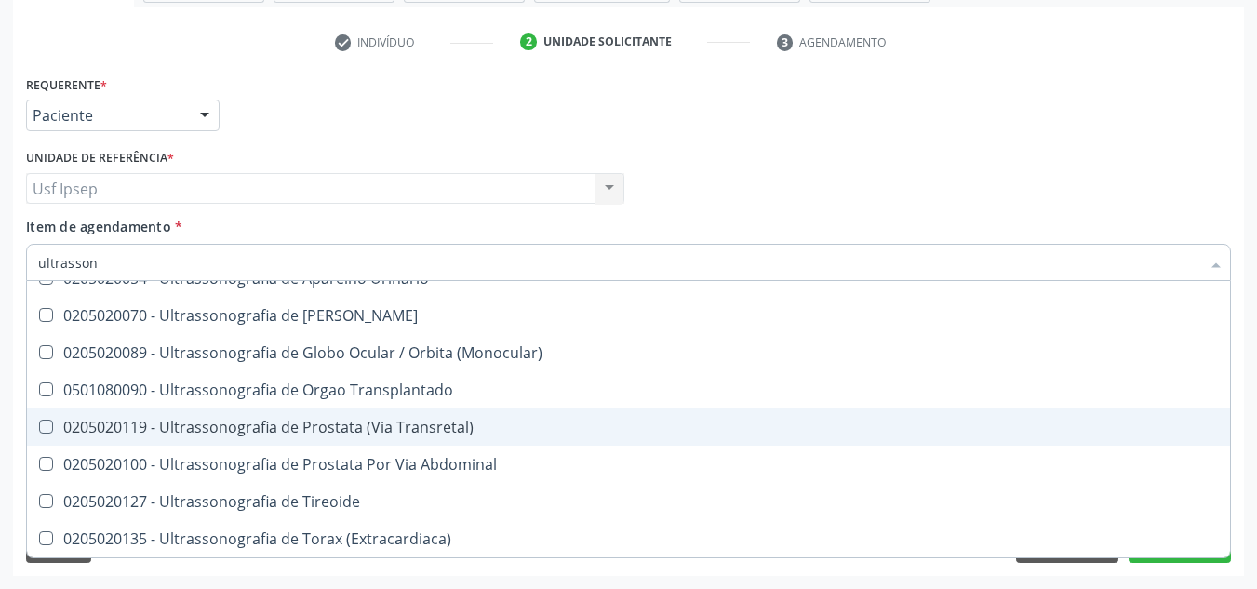
click at [1173, 139] on div "Requerente * Paciente Profissional de Saúde Paciente Nenhum resultado encontrad…" at bounding box center [628, 107] width 1214 height 73
checkbox \(Pletismografia\) "true"
checkbox Transvaginal "false"
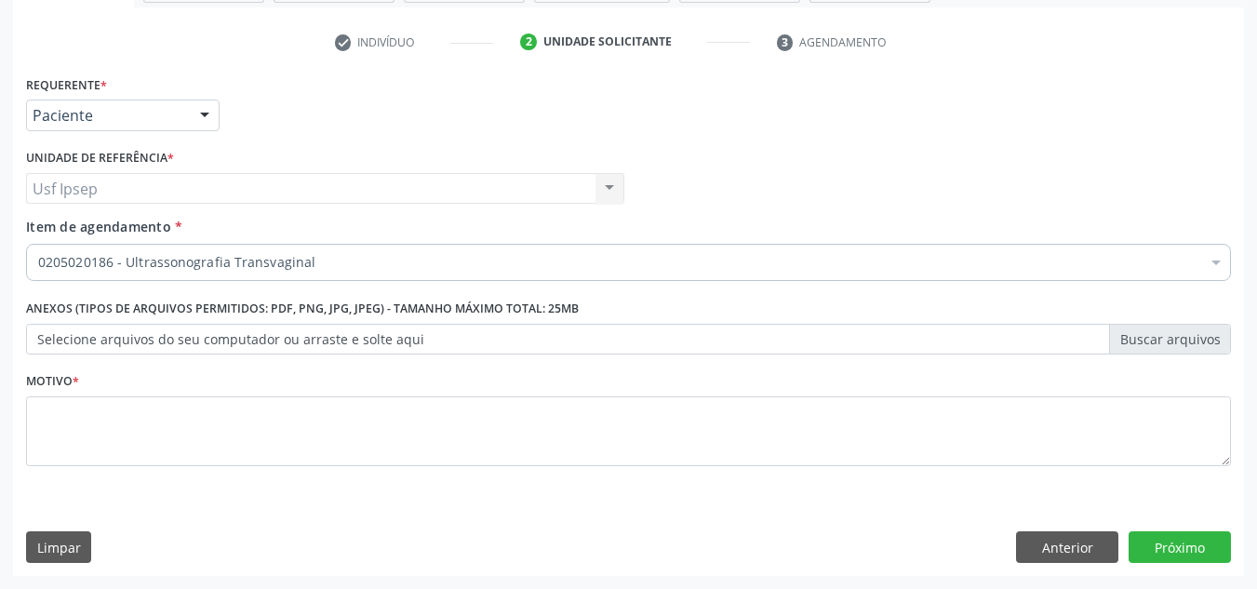
scroll to position [0, 0]
click at [1171, 542] on button "Próximo" at bounding box center [1179, 547] width 102 height 32
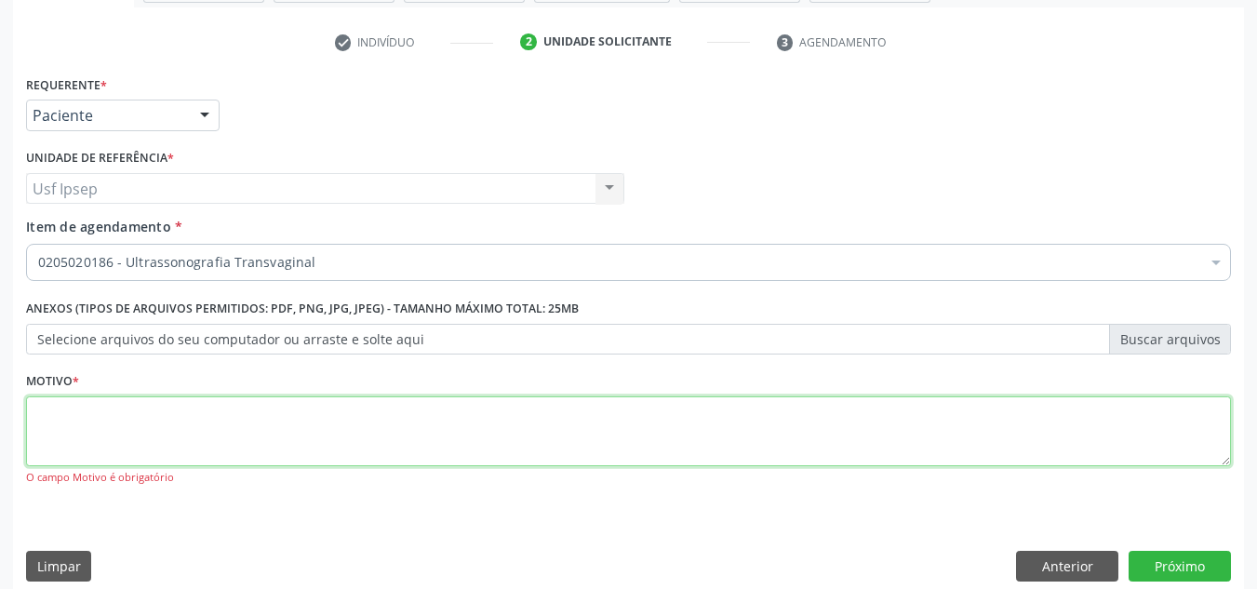
click at [58, 463] on textarea at bounding box center [628, 431] width 1205 height 71
type textarea "1"
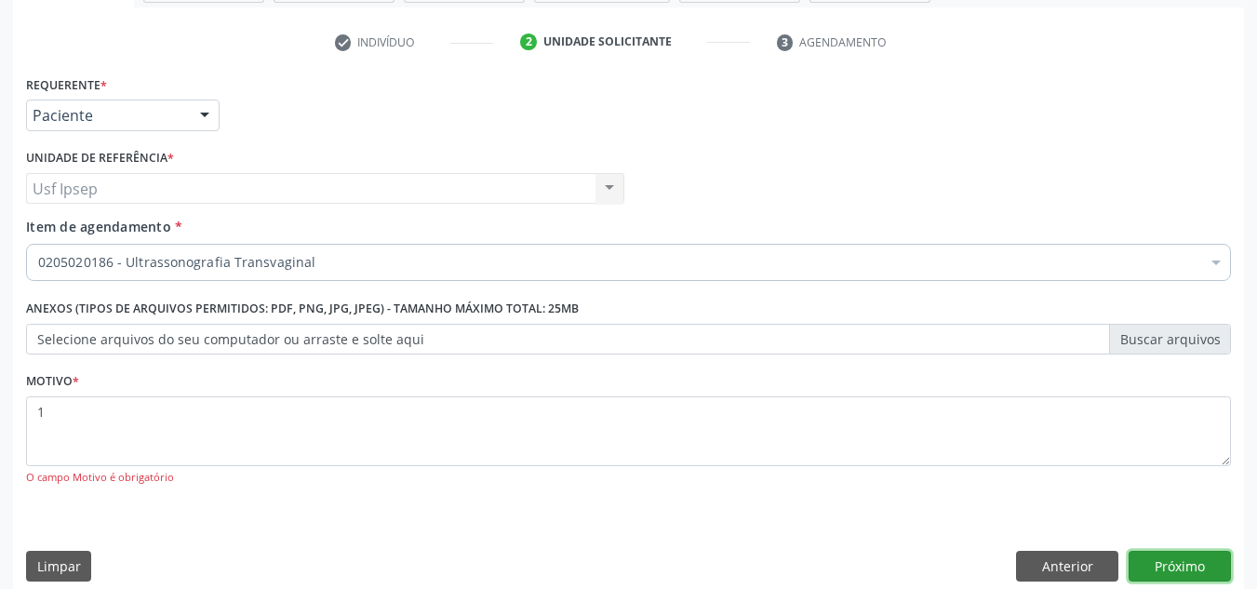
click at [1175, 563] on button "Próximo" at bounding box center [1179, 567] width 102 height 32
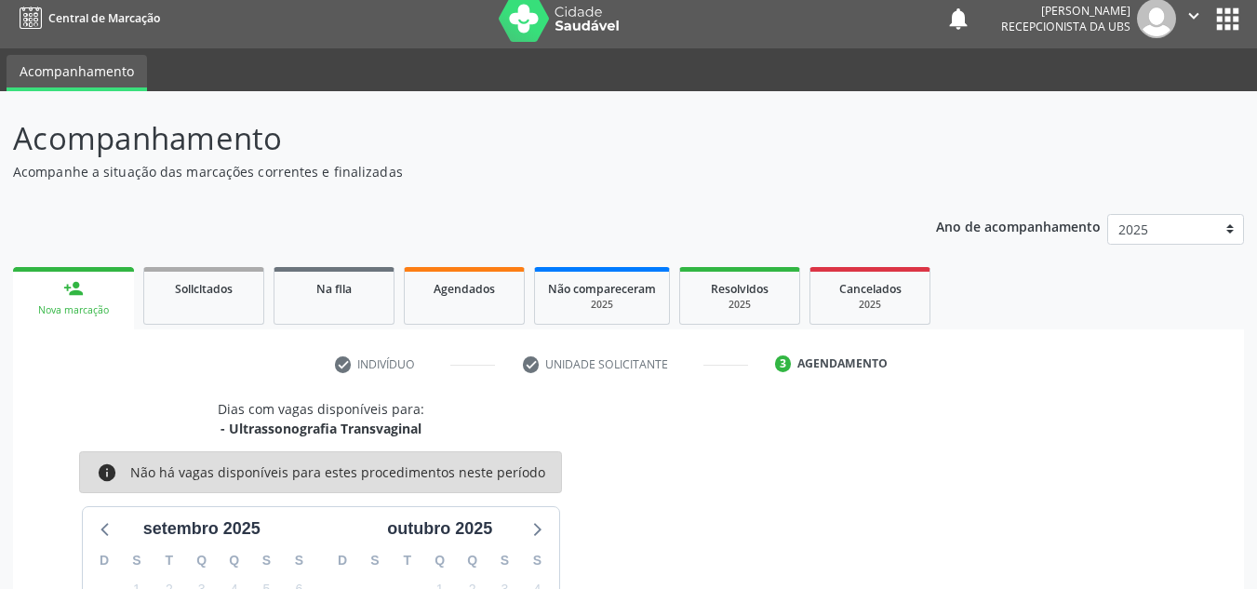
scroll to position [275, 0]
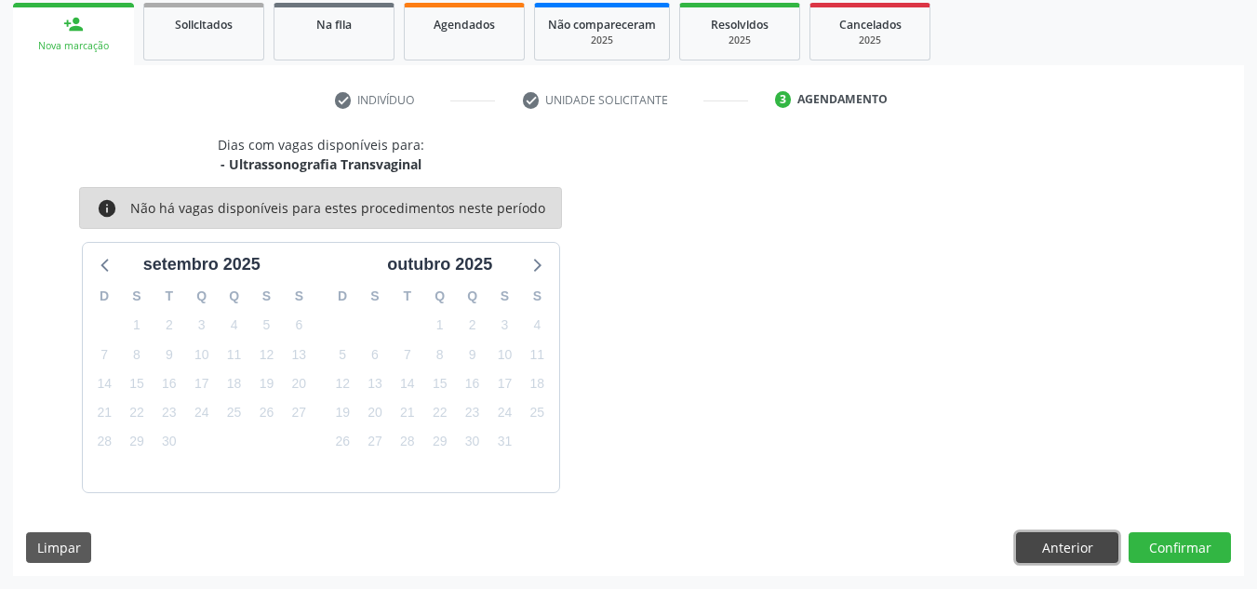
click at [1046, 544] on button "Anterior" at bounding box center [1067, 548] width 102 height 32
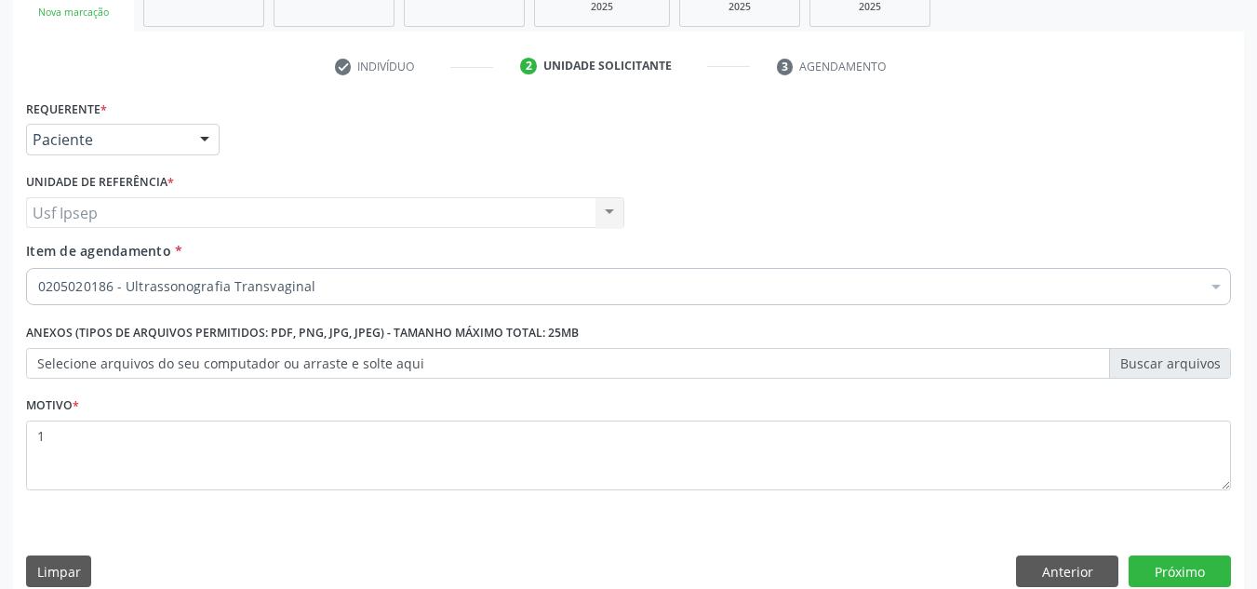
scroll to position [333, 0]
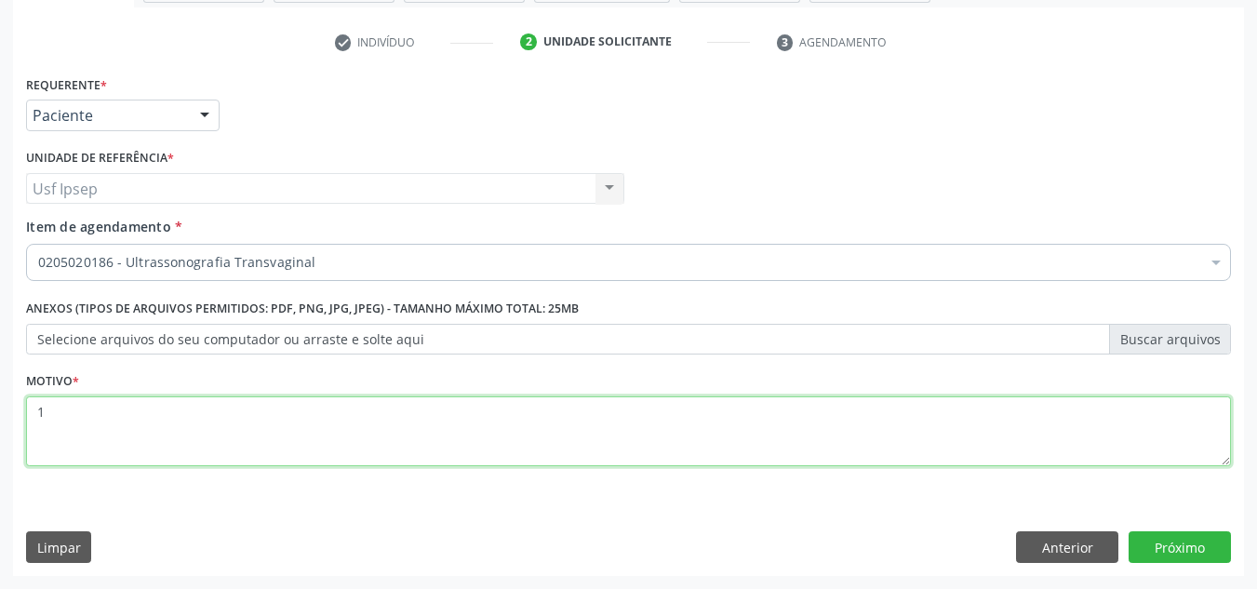
click at [46, 404] on textarea "1" at bounding box center [628, 431] width 1205 height 71
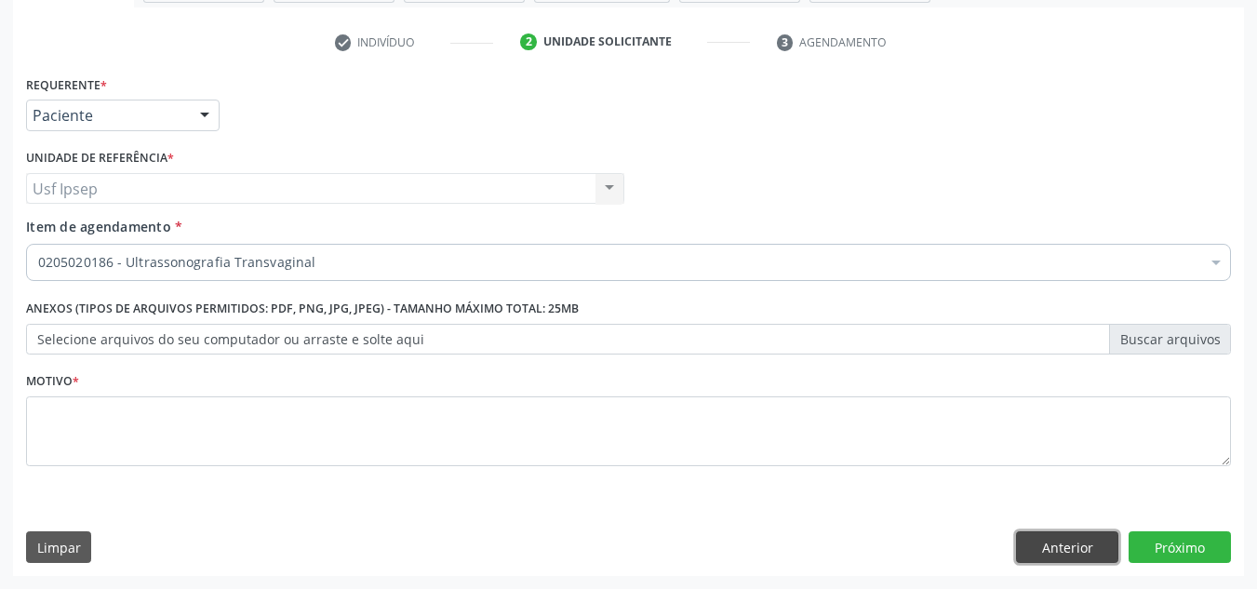
click at [1050, 541] on button "Anterior" at bounding box center [1067, 547] width 102 height 32
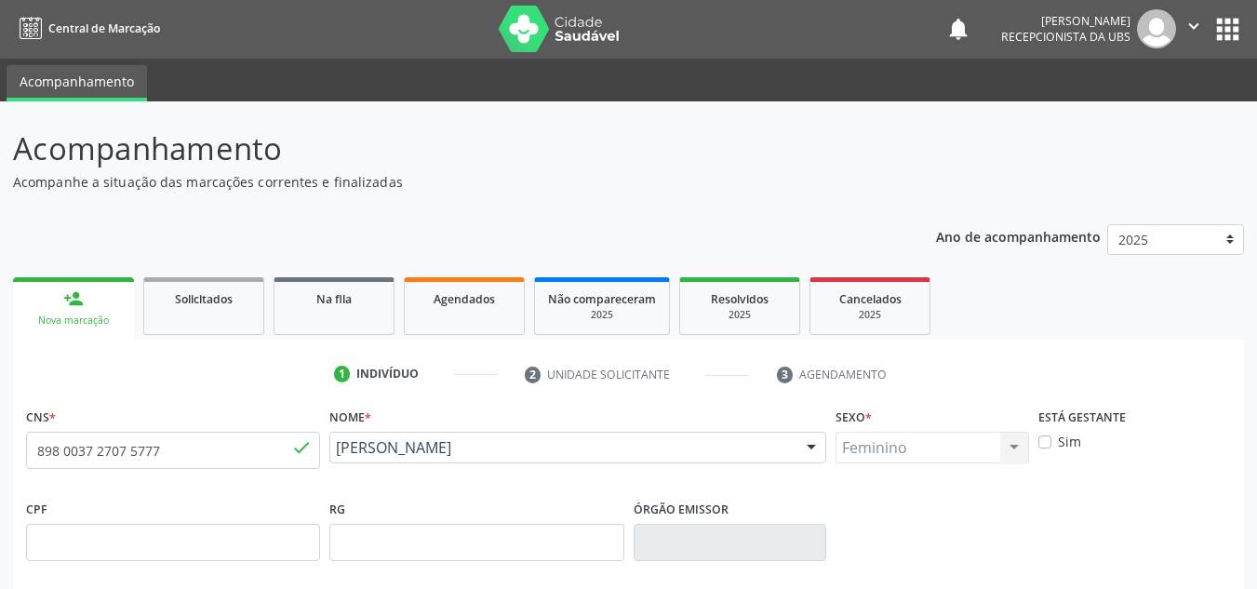
scroll to position [0, 0]
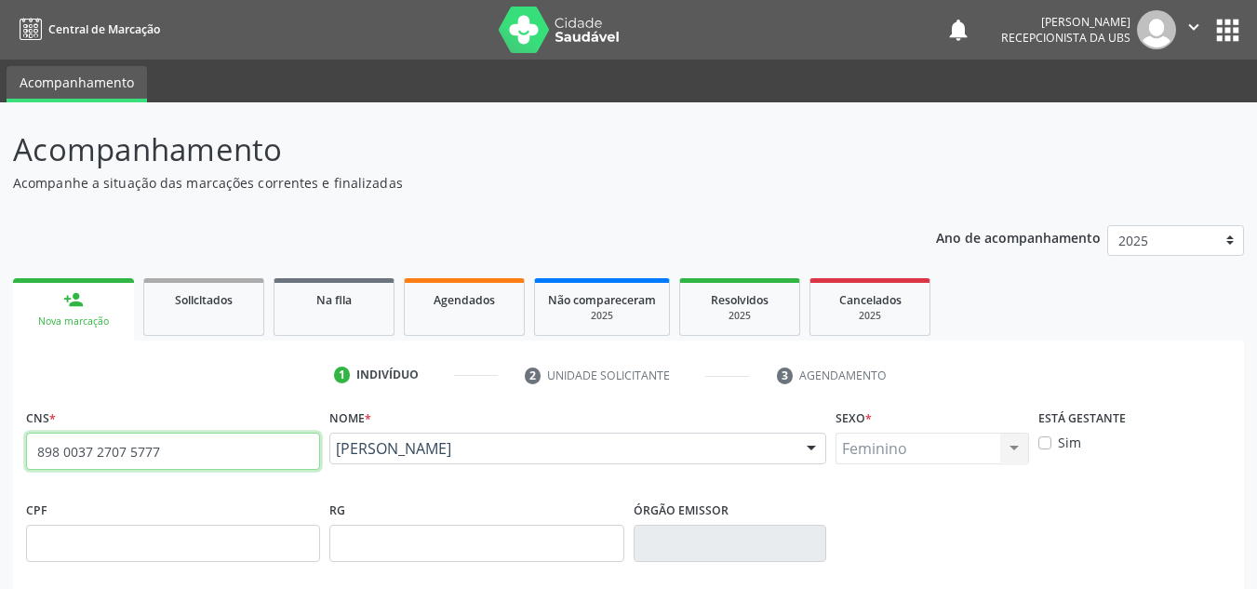
click at [160, 448] on input "898 0037 2707 5777" at bounding box center [173, 451] width 294 height 37
type input "8"
